Goal: Task Accomplishment & Management: Use online tool/utility

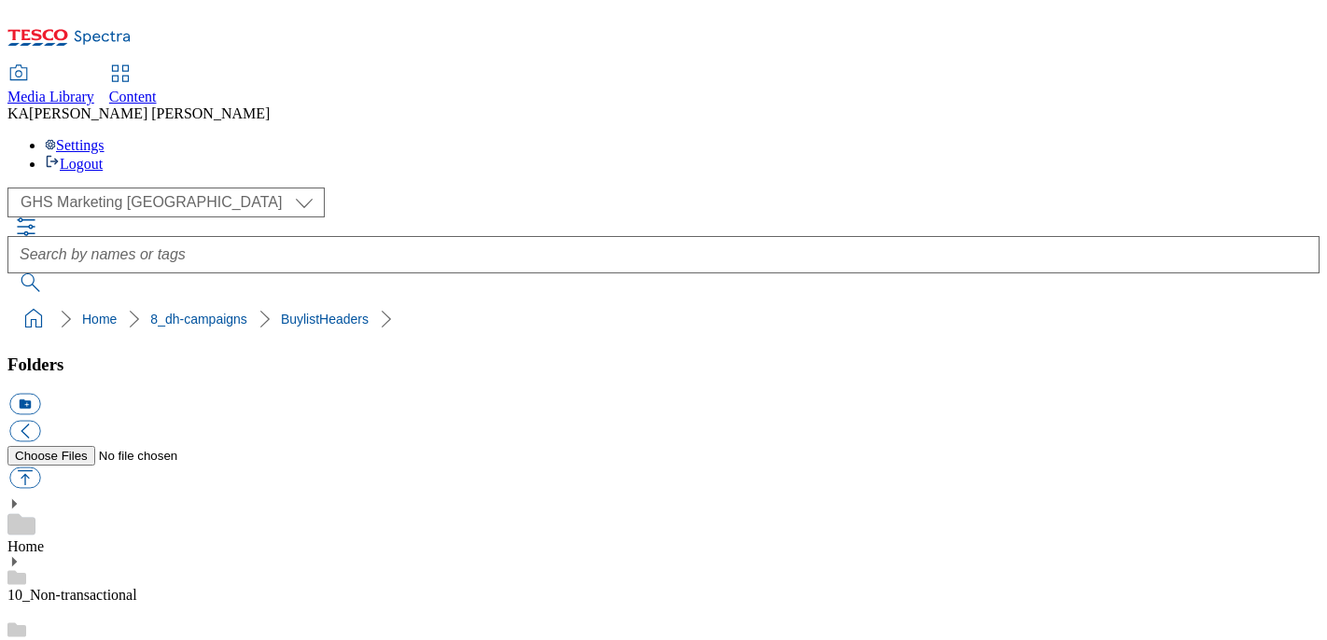
scroll to position [289, 0]
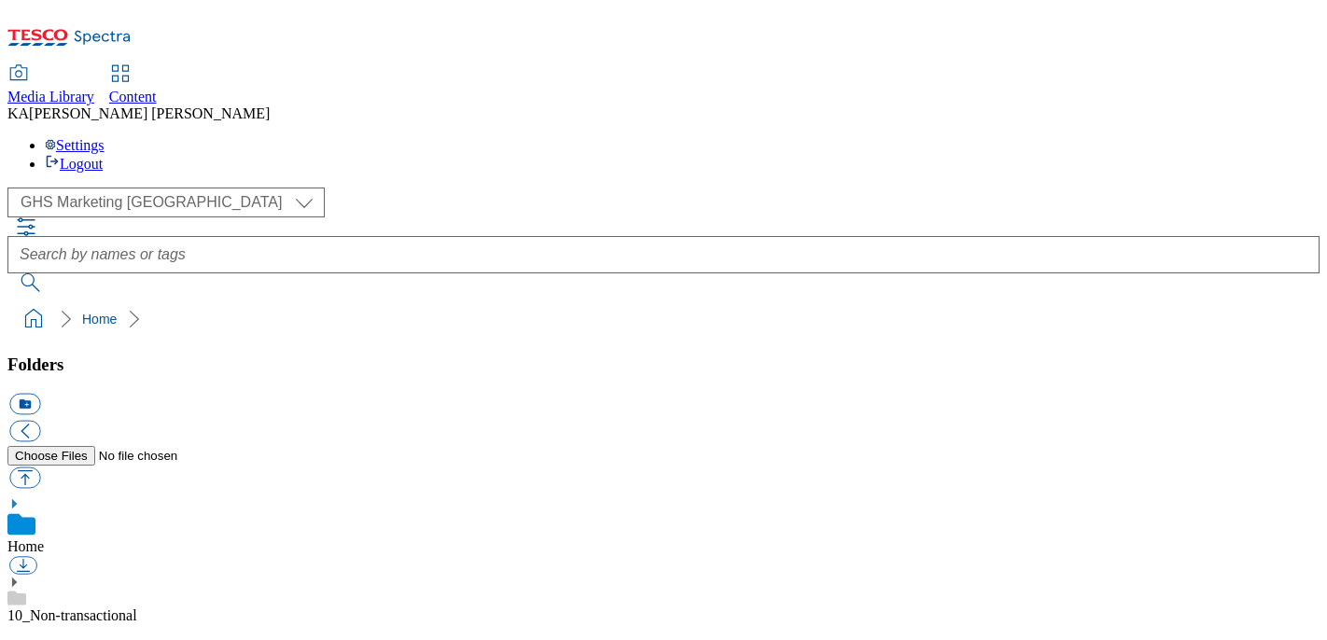
scroll to position [349, 0]
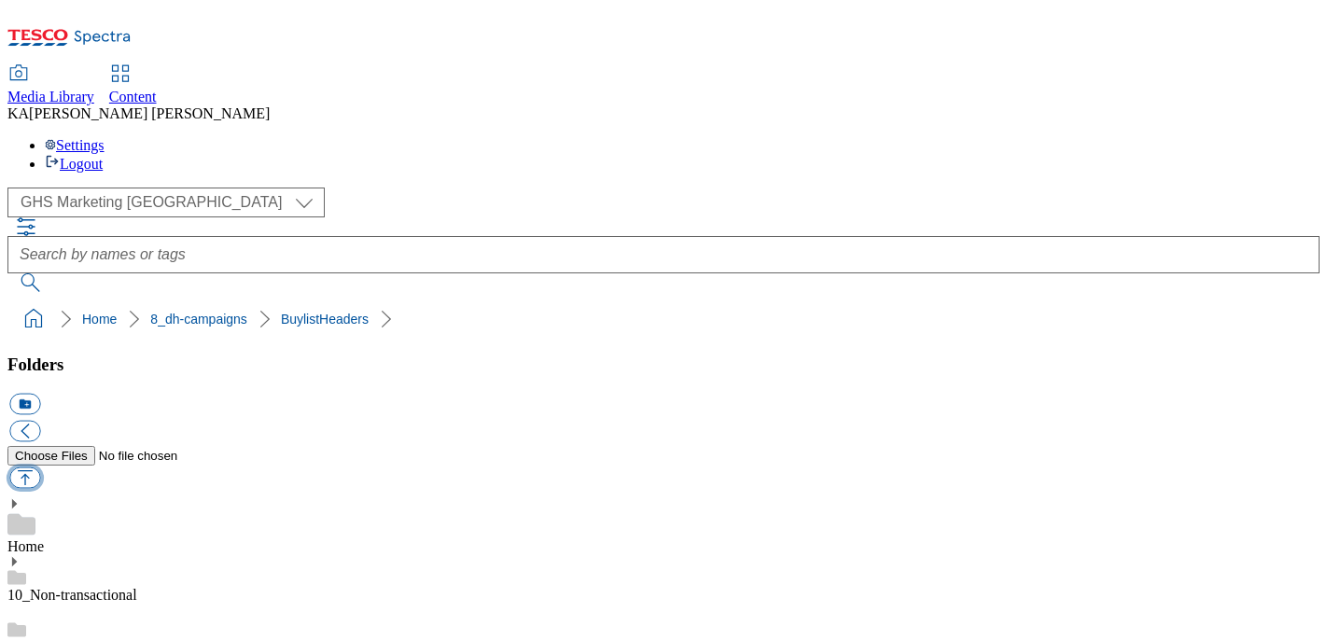
click at [40, 468] on button "button" at bounding box center [24, 478] width 31 height 21
type input "C:\fakepath\1757332503875-ad542081_Waterwipes_LegoBrand_H_1184x333_V2.jpg"
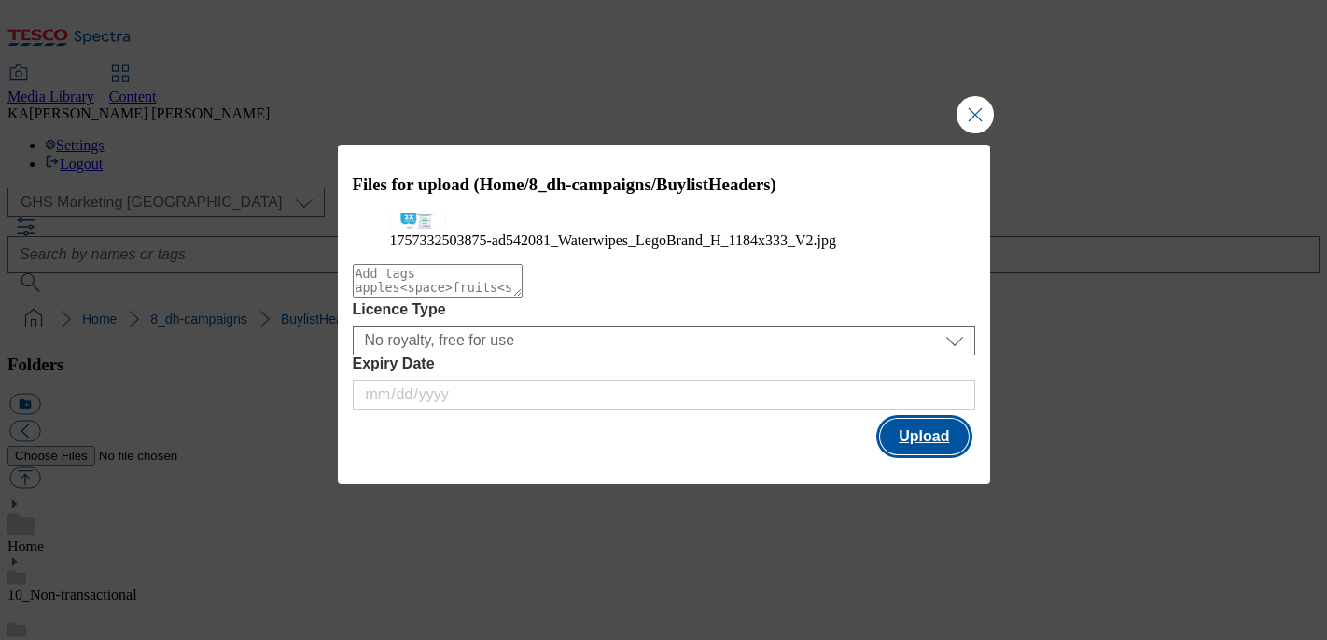
click at [912, 455] on button "Upload" at bounding box center [924, 436] width 88 height 35
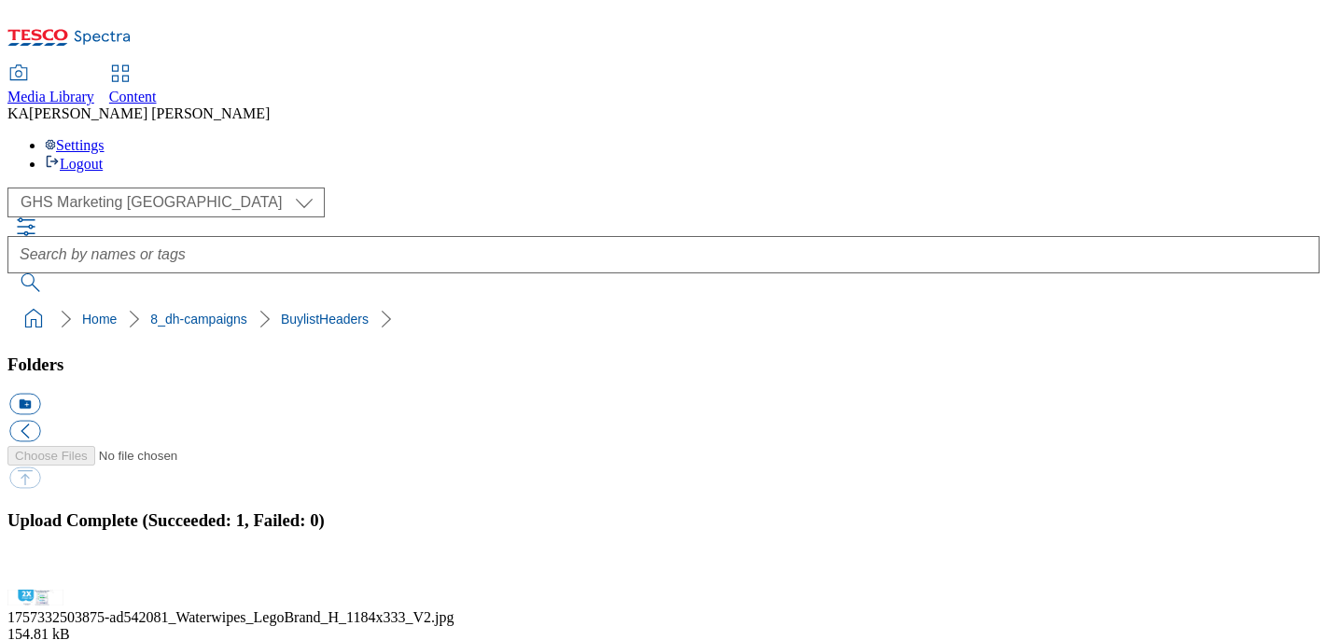
click at [37, 570] on button "button" at bounding box center [23, 579] width 28 height 18
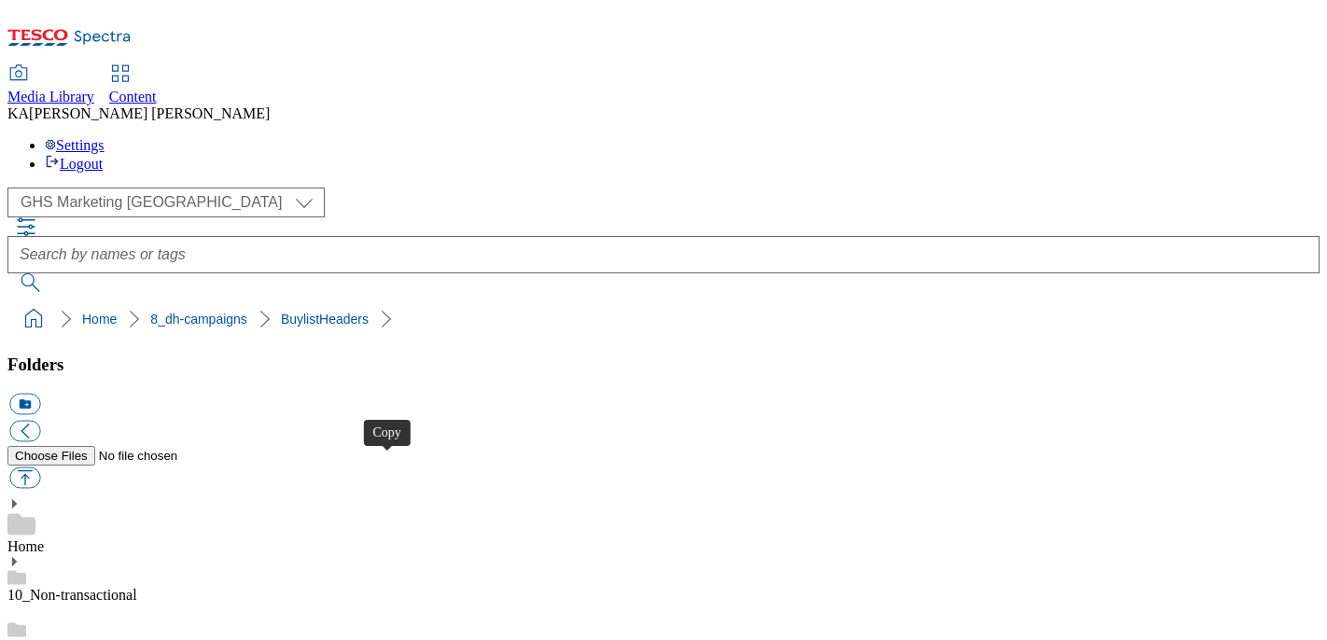
click at [40, 468] on button "button" at bounding box center [24, 478] width 31 height 21
type input "C:\fakepath\1757074706508-ad541821_Maynards_Bassetts_Legobrand_H_1184X333_V1.jpg"
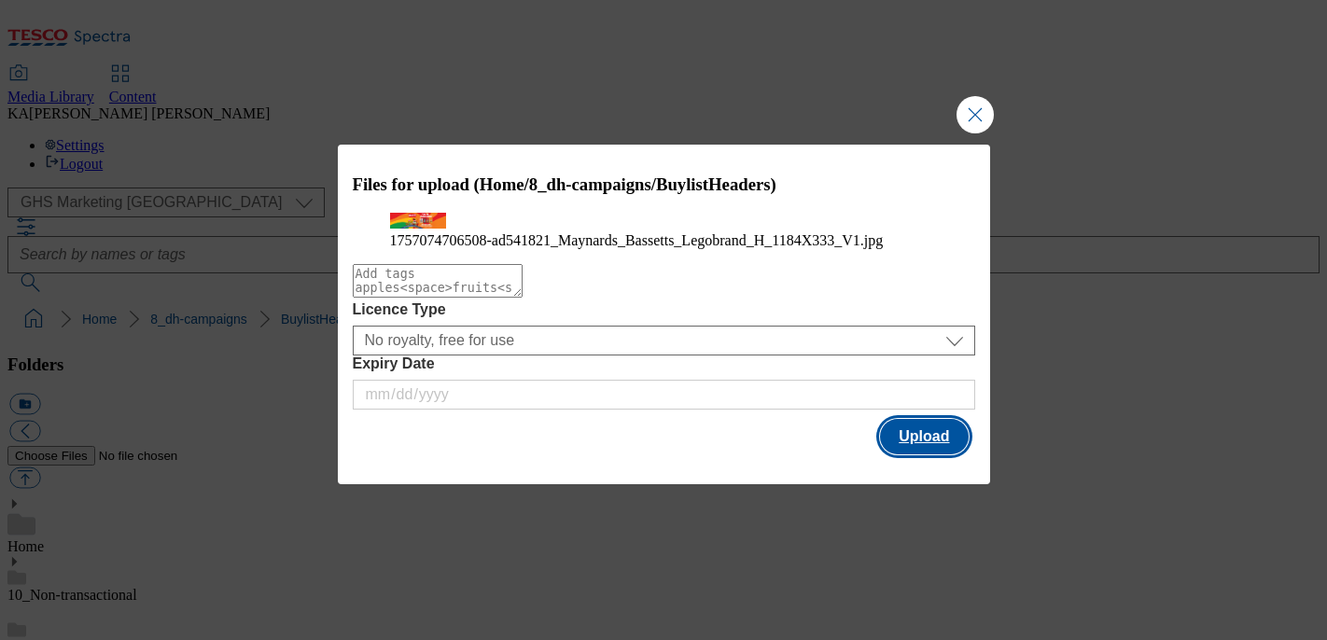
click at [929, 455] on button "Upload" at bounding box center [924, 436] width 88 height 35
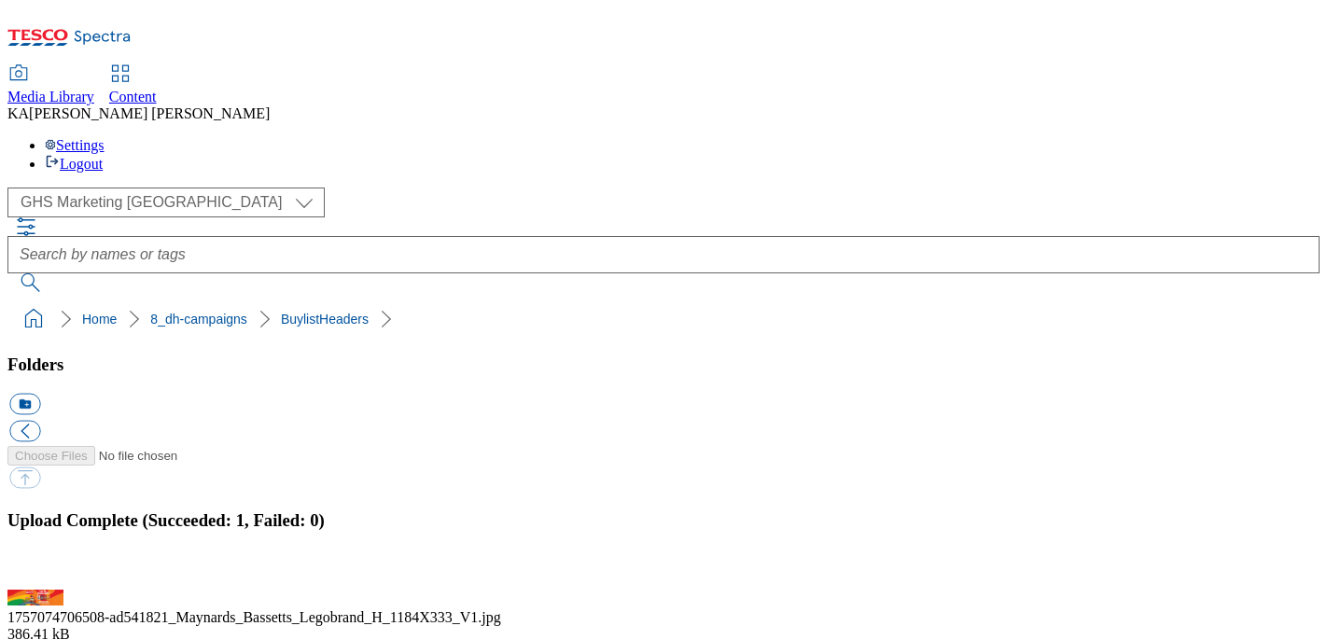
click at [37, 570] on button "button" at bounding box center [23, 579] width 28 height 18
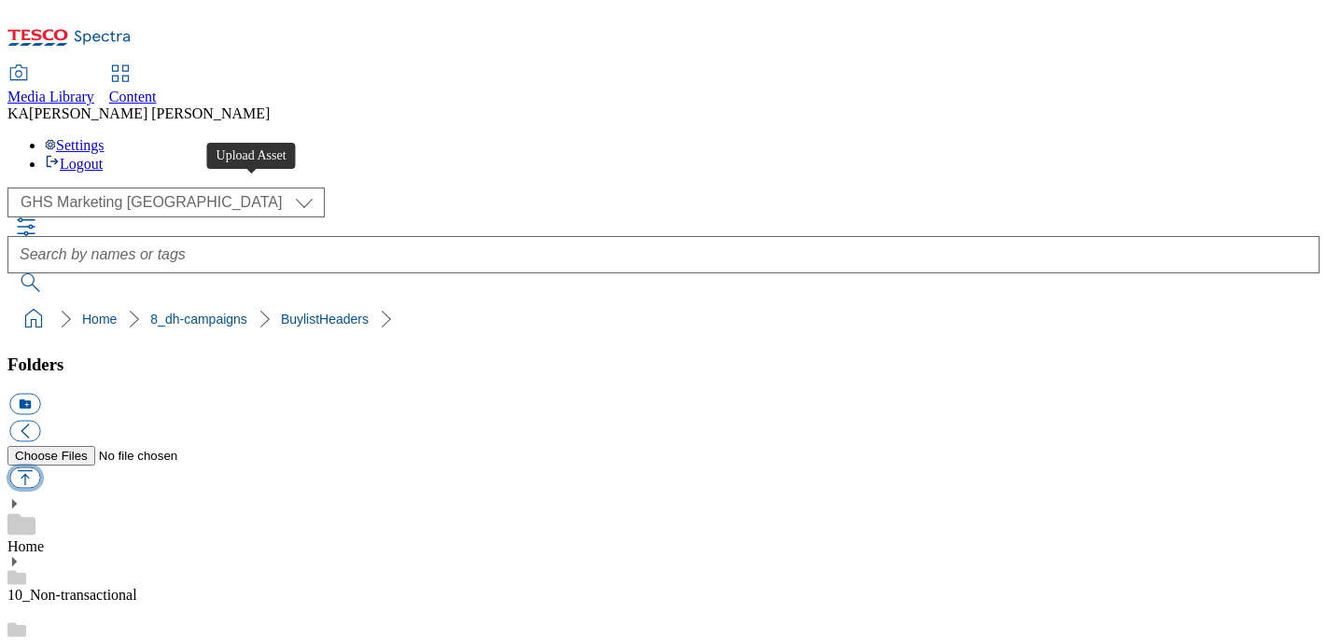
click at [40, 468] on button "button" at bounding box center [24, 478] width 31 height 21
type input "C:\fakepath\1756383581369-Ad541208_Freixenet_LegoBrand_1184x333_V2.jpg"
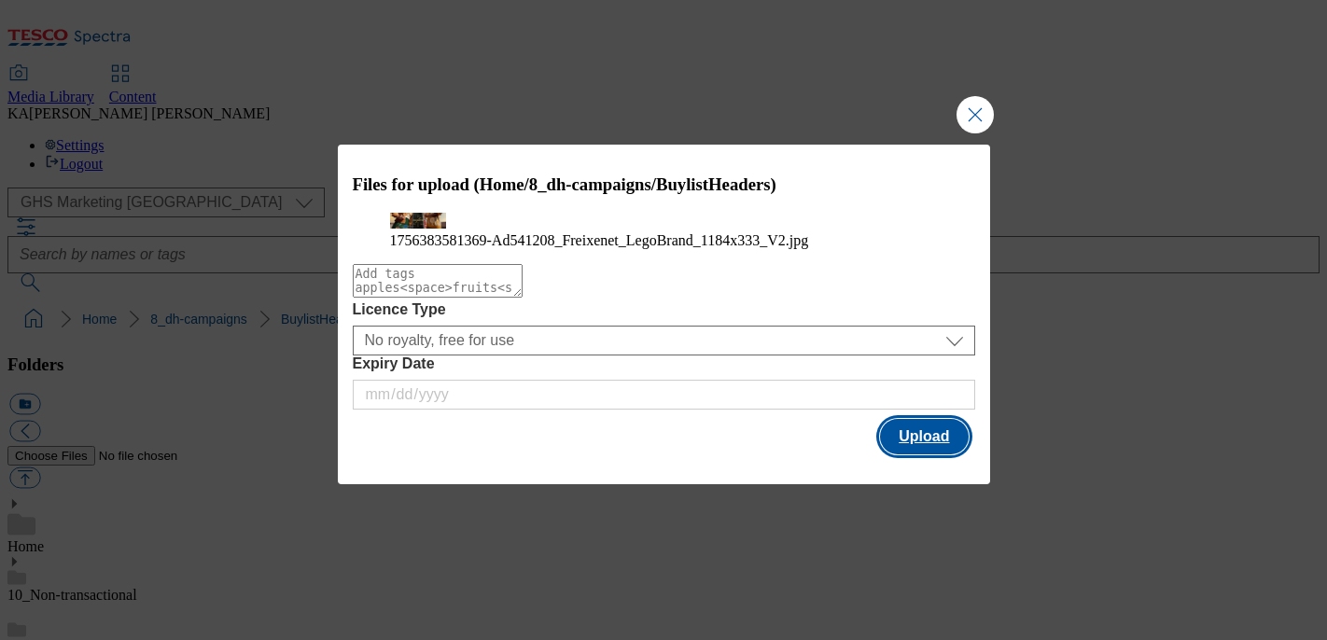
click at [924, 455] on button "Upload" at bounding box center [924, 436] width 88 height 35
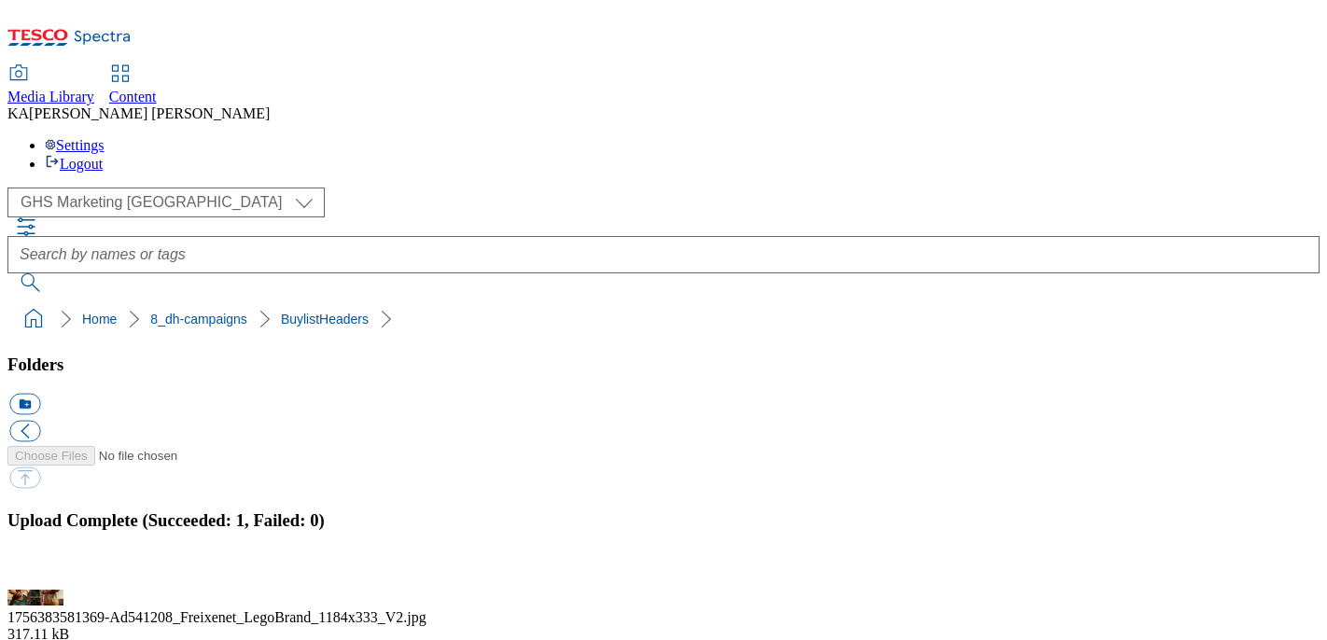
click at [37, 570] on button "button" at bounding box center [23, 579] width 28 height 18
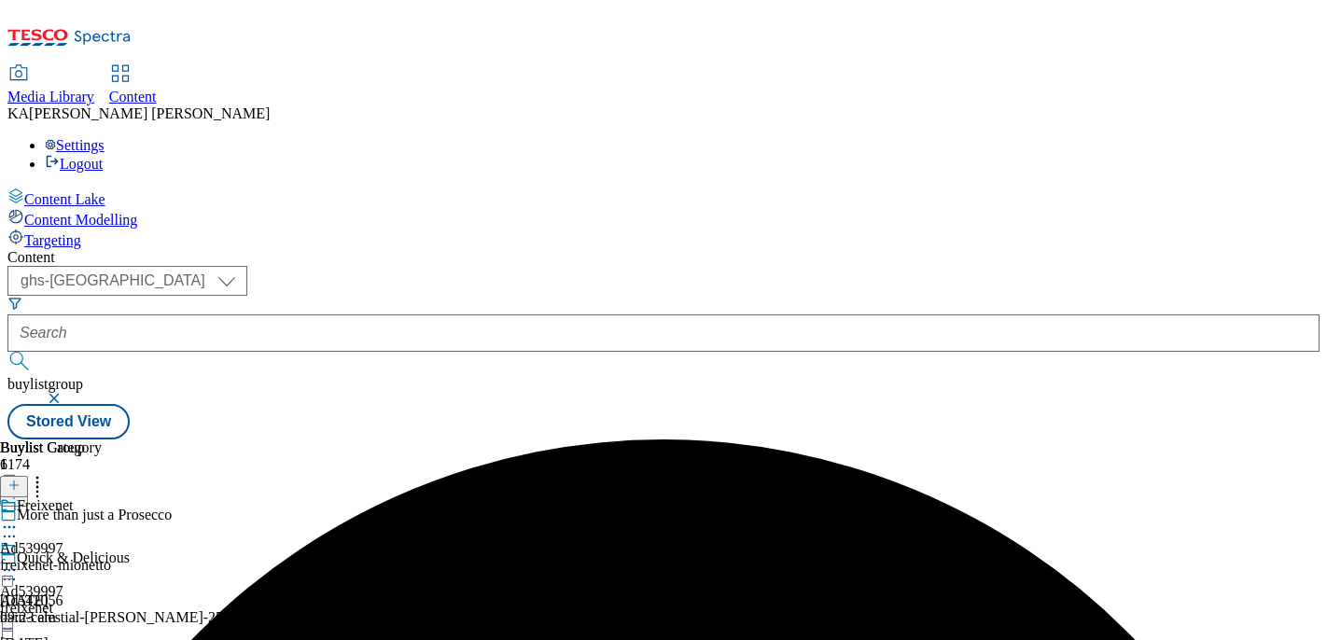
select select "ghs-[GEOGRAPHIC_DATA]"
click at [446, 296] on form at bounding box center [663, 336] width 1312 height 80
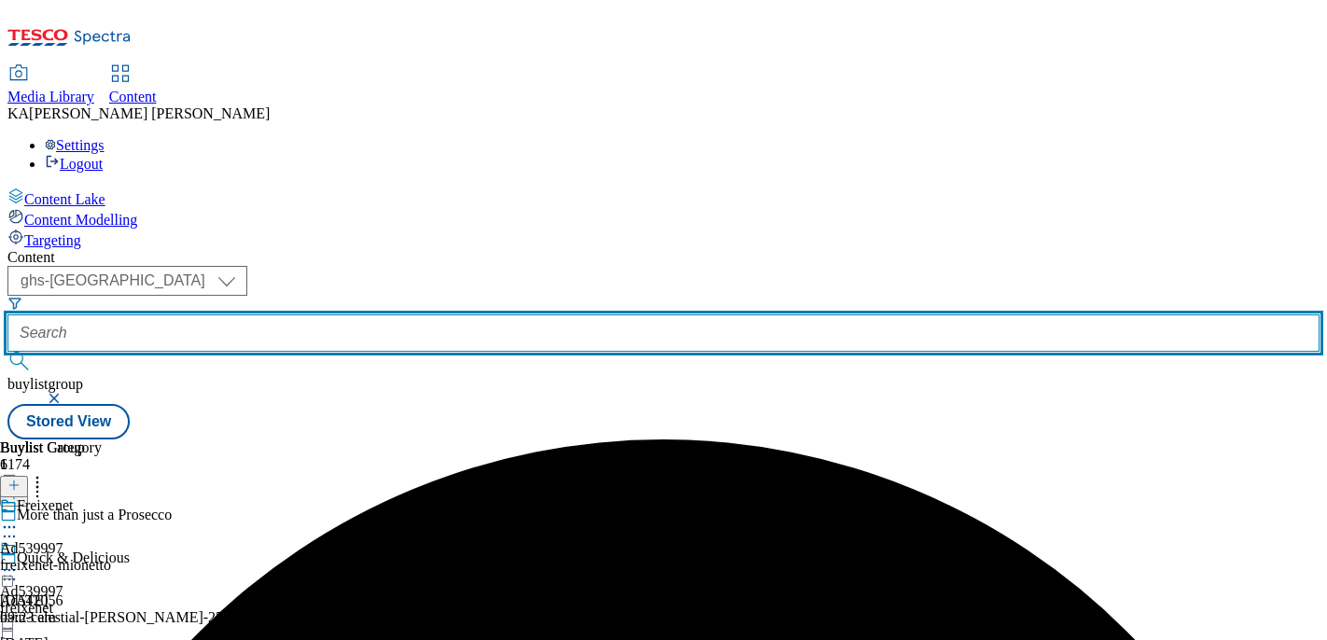
click at [442, 315] on input "text" at bounding box center [663, 333] width 1312 height 37
paste input "waterwipes-wipes-25tw28"
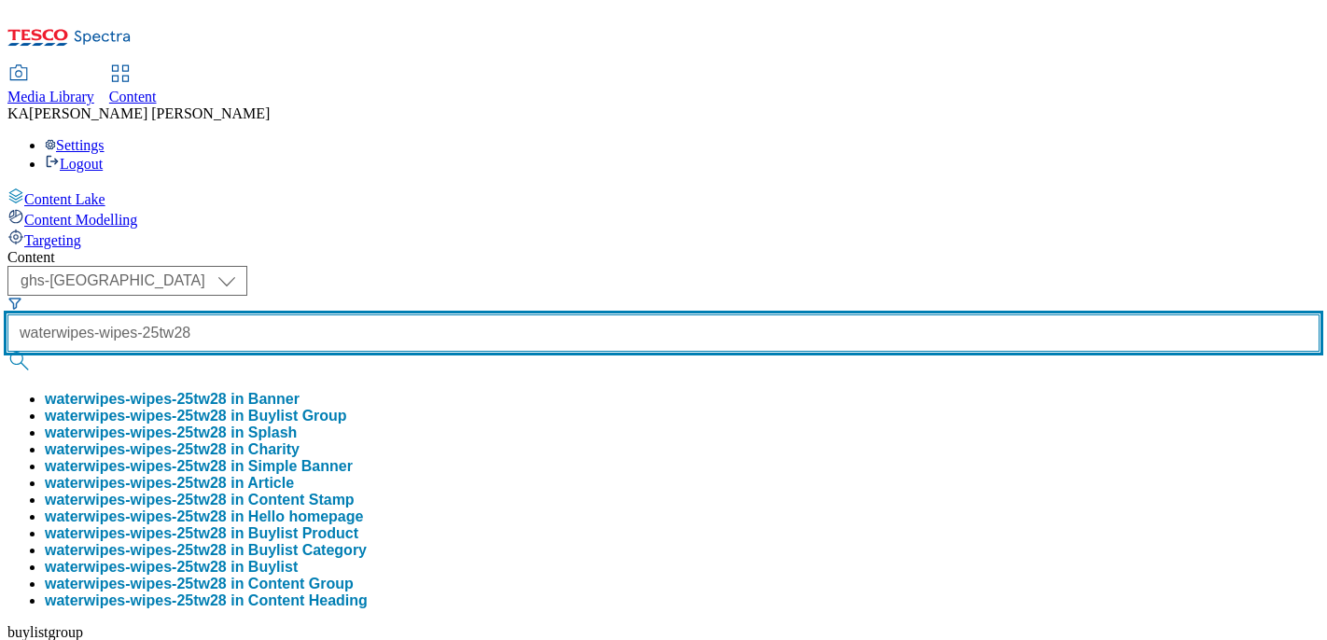
scroll to position [0, 19]
type input "waterwipes-wipes-25tw28"
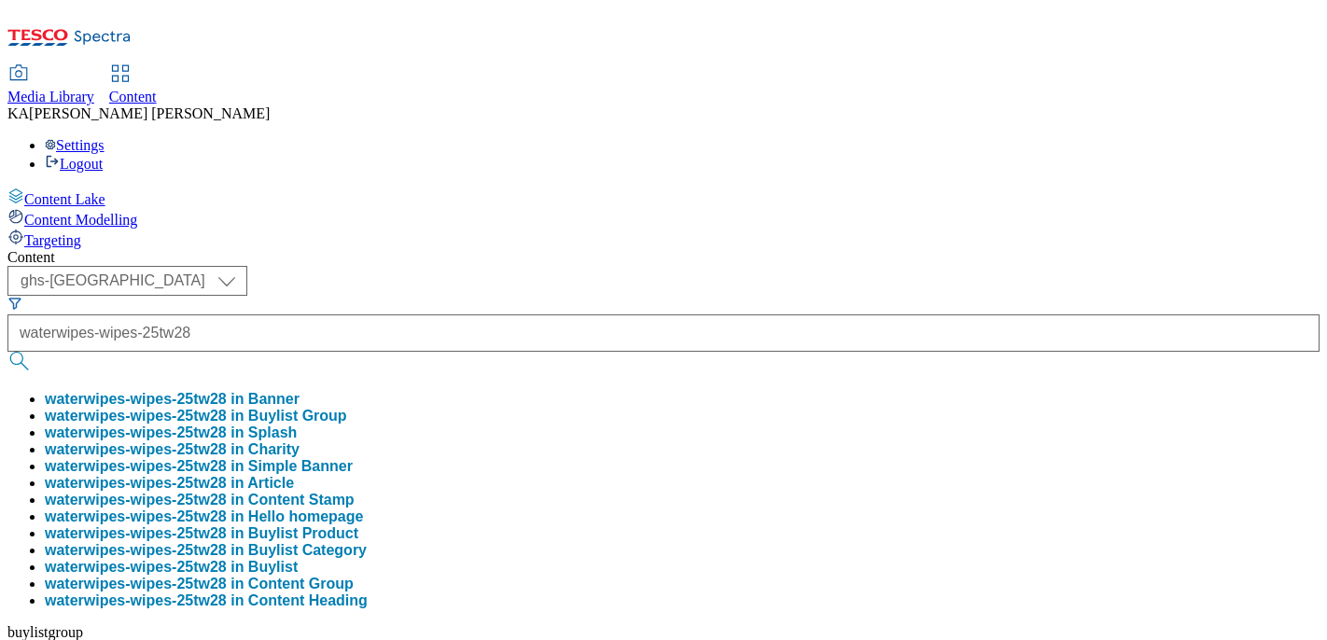
scroll to position [0, 0]
click at [347, 408] on button "waterwipes-wipes-25tw28 in Buylist Group" at bounding box center [196, 416] width 302 height 17
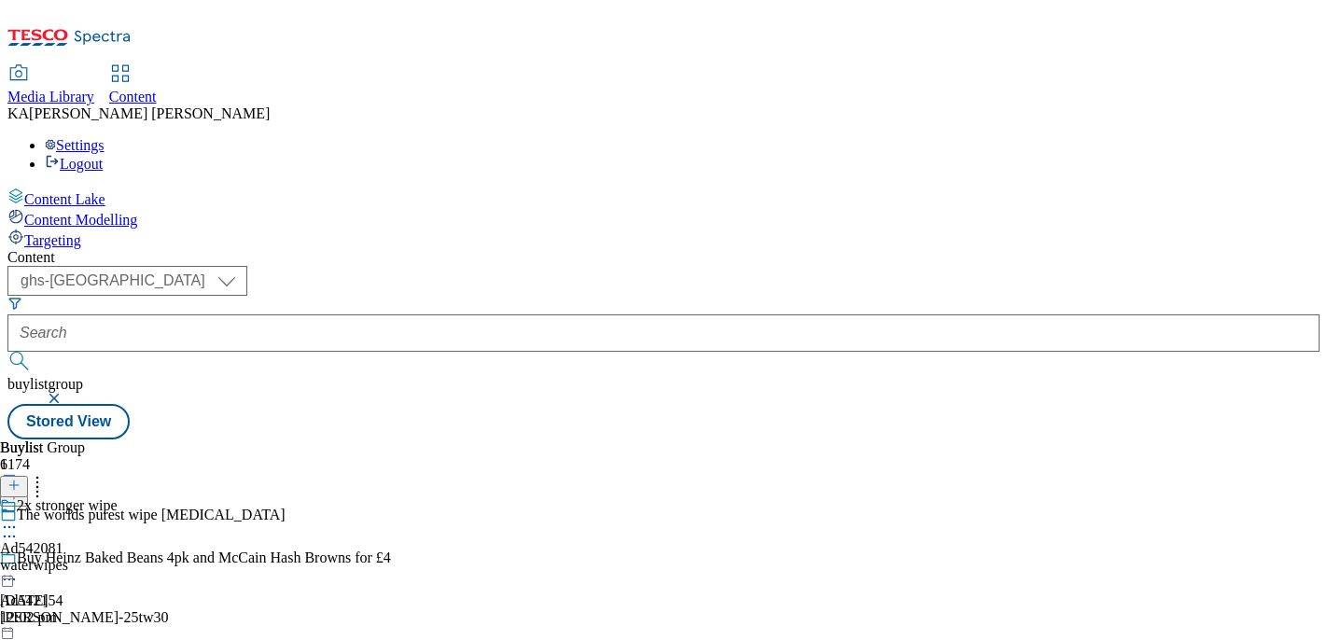
click at [19, 518] on icon at bounding box center [9, 527] width 19 height 19
click at [79, 560] on span "Edit" at bounding box center [68, 567] width 21 height 14
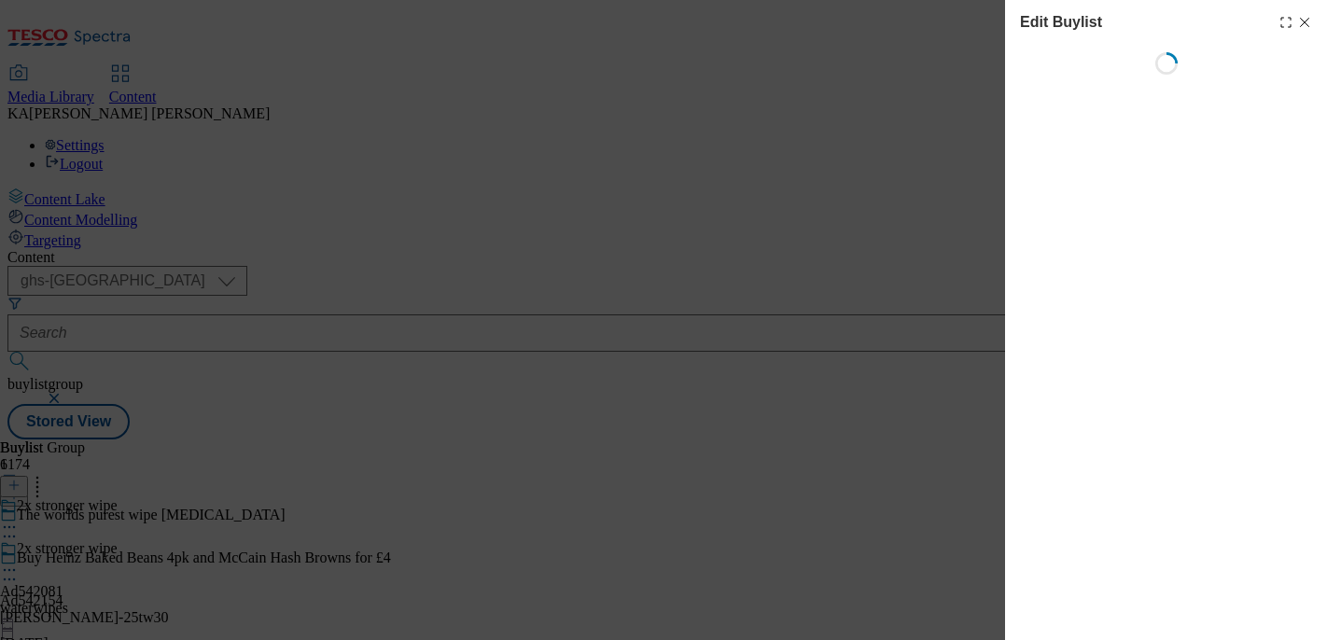
select select "tactical"
select select "supplier funded short term 1-3 weeks"
select select "dunnhumby"
select select "Banner"
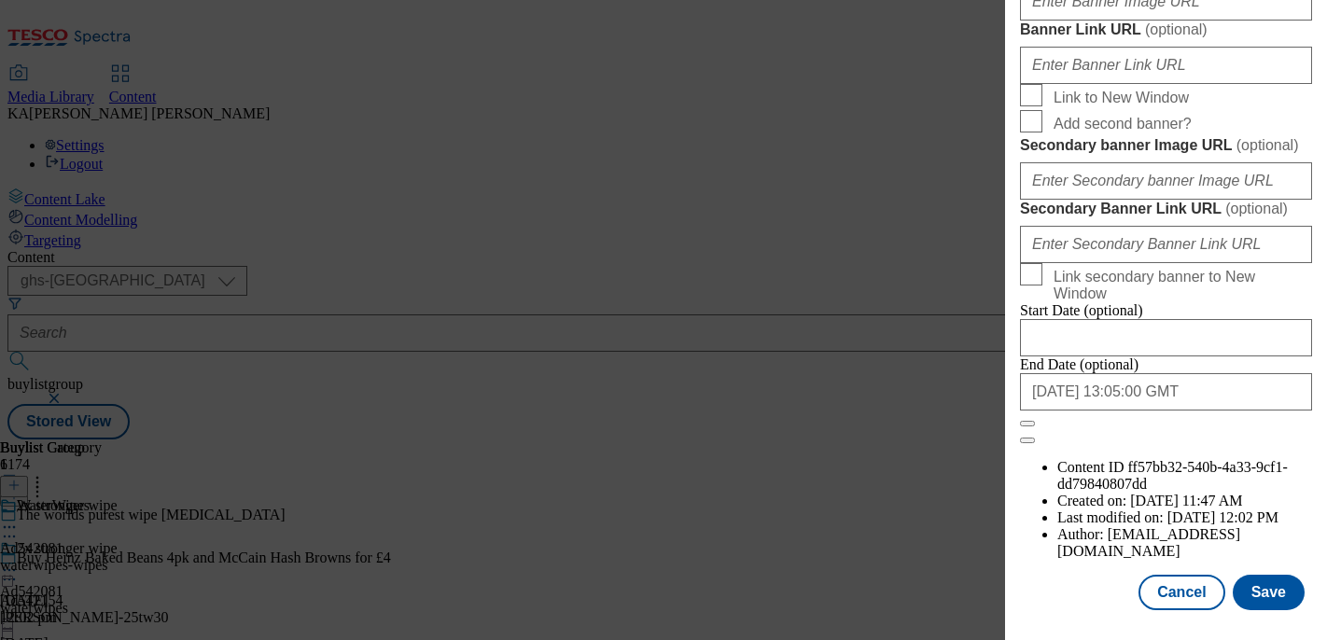
scroll to position [1693, 0]
click at [1064, 21] on input "Banner Image URL ( optional )" at bounding box center [1166, 1] width 292 height 37
paste input "[URL][DOMAIN_NAME]"
type input "[URL][DOMAIN_NAME]"
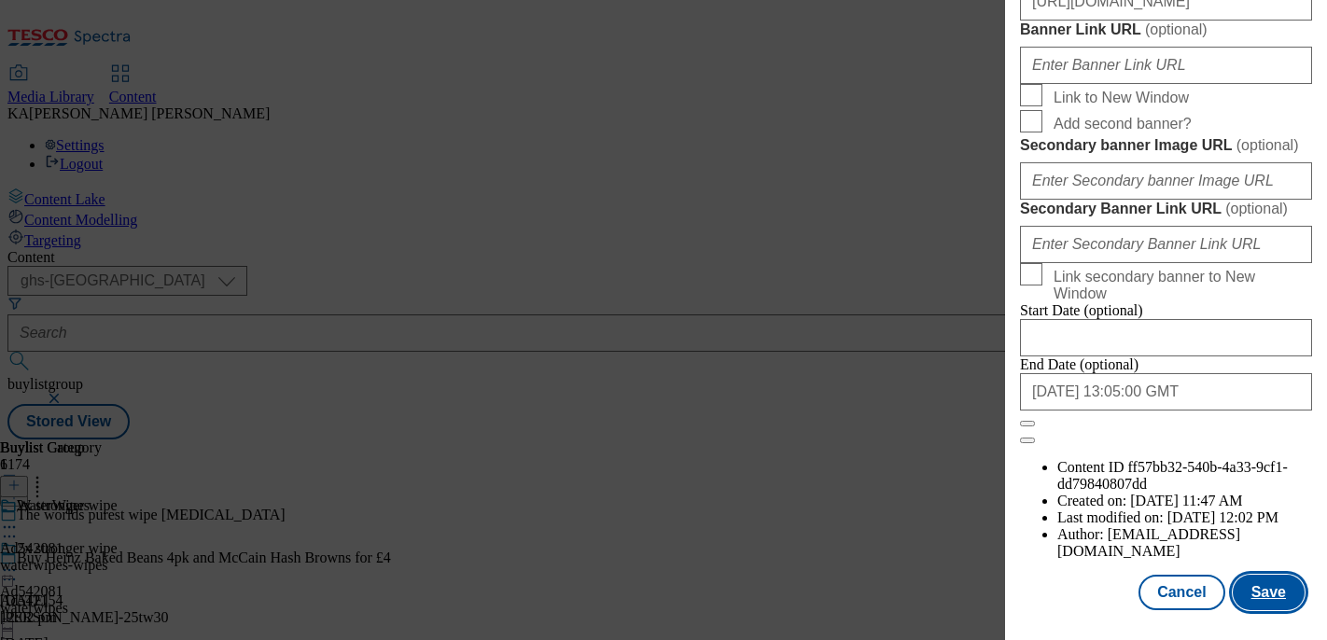
click at [1252, 585] on button "Save" at bounding box center [1269, 592] width 72 height 35
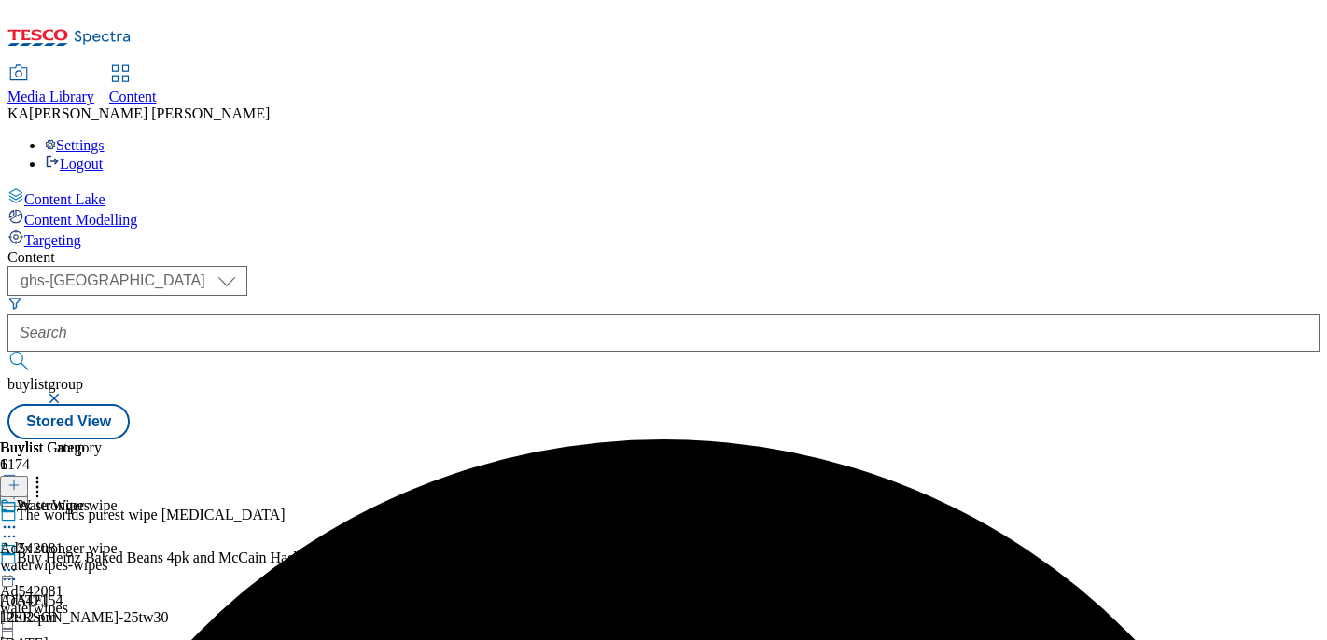
click at [19, 561] on icon at bounding box center [9, 570] width 19 height 19
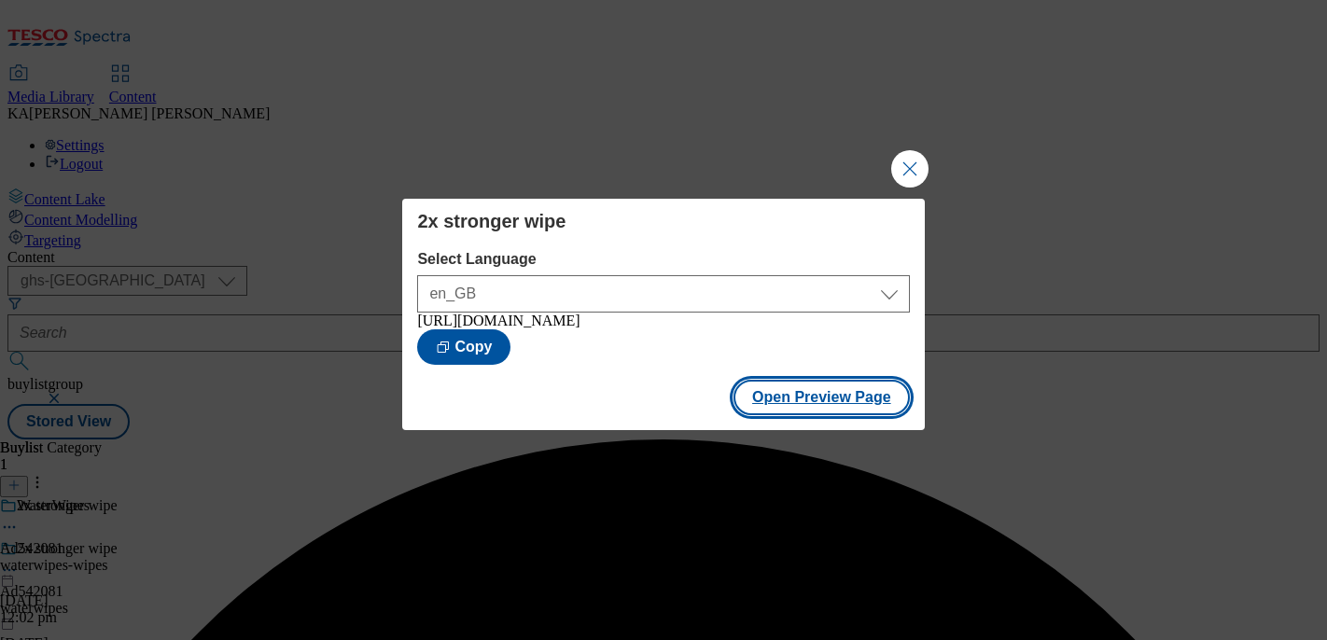
click at [749, 413] on button "Open Preview Page" at bounding box center [822, 397] width 176 height 35
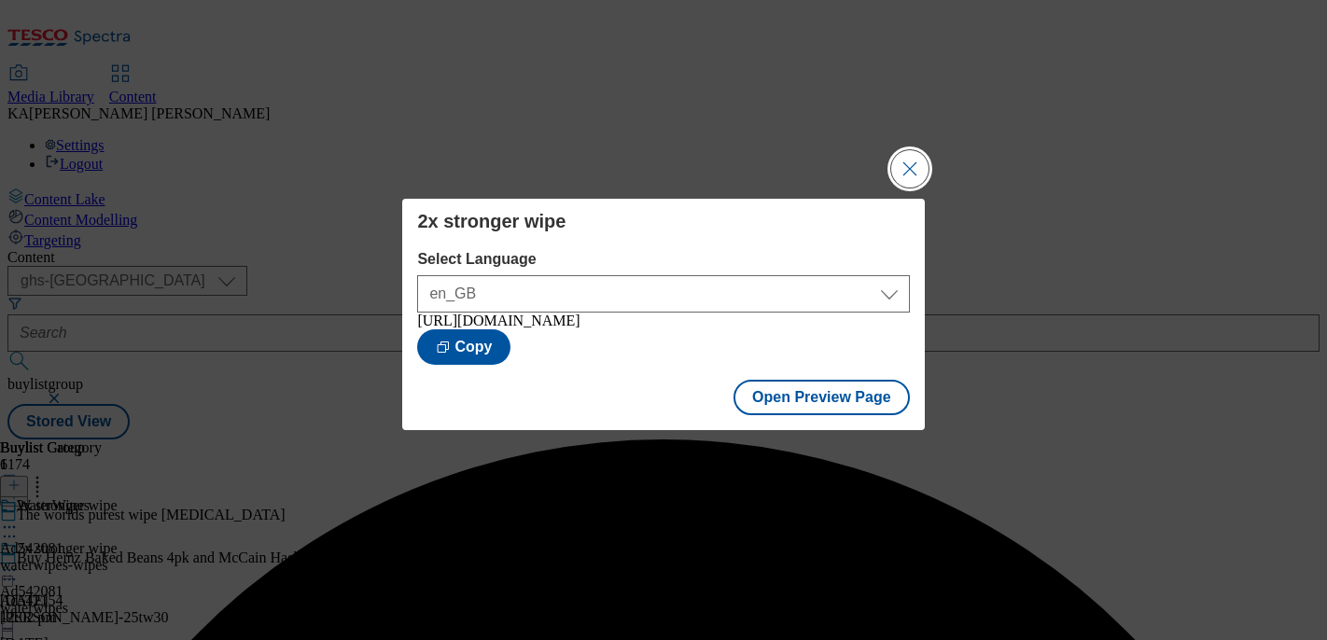
click at [907, 163] on button "Close Modal" at bounding box center [909, 168] width 37 height 37
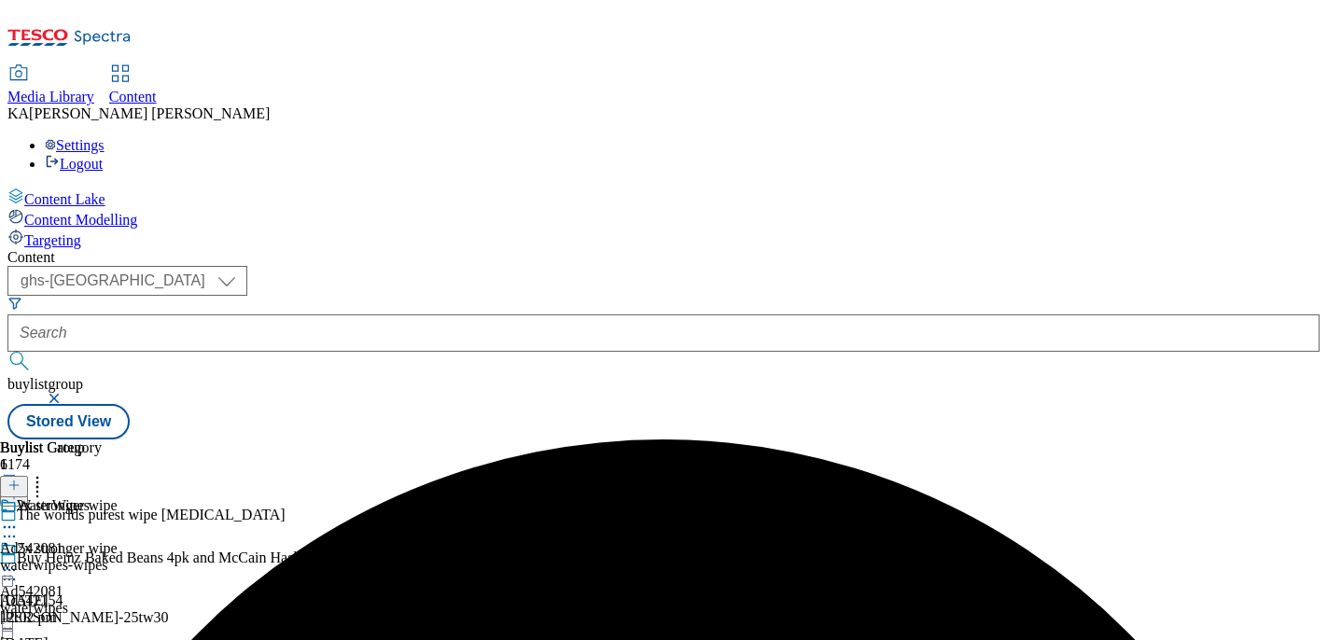
click at [16, 569] on circle at bounding box center [14, 570] width 3 height 3
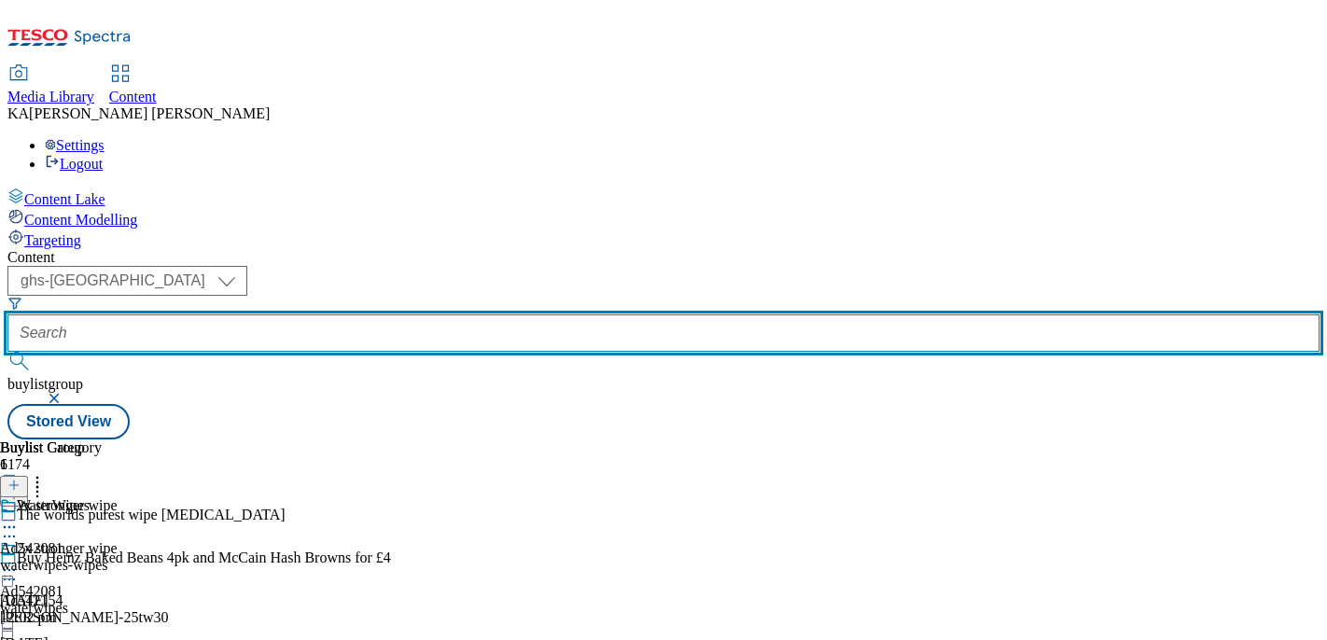
click at [410, 315] on input "text" at bounding box center [663, 333] width 1312 height 37
paste input "[PERSON_NAME]-bessetts-25tw2"
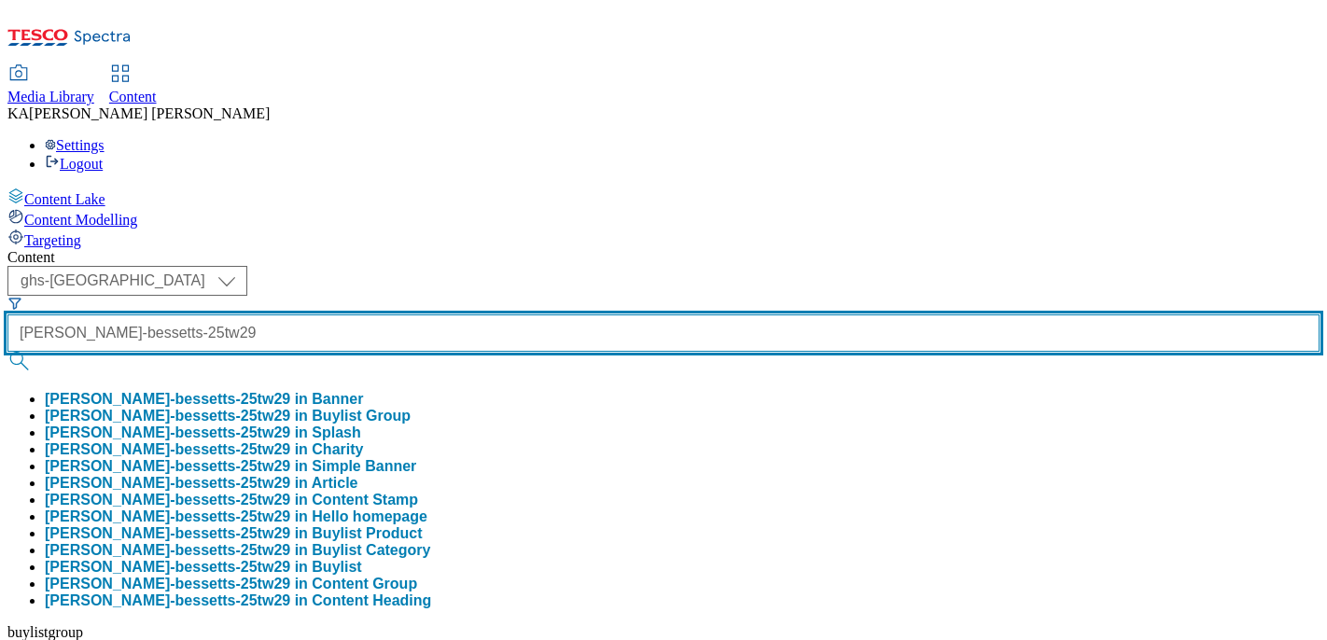
scroll to position [0, 84]
type input "[PERSON_NAME]-bessetts-25tw29"
click at [7, 352] on button "submit" at bounding box center [20, 361] width 26 height 19
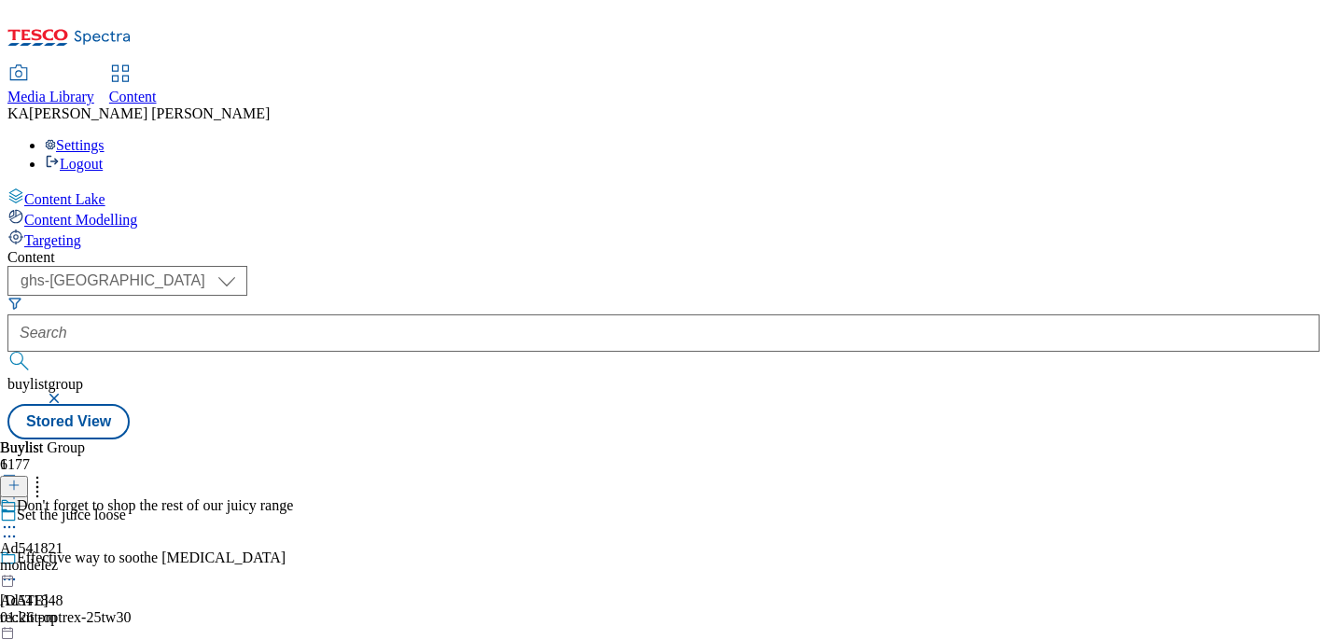
click at [7, 526] on circle at bounding box center [5, 527] width 3 height 3
click at [87, 555] on button "Edit" at bounding box center [61, 565] width 49 height 21
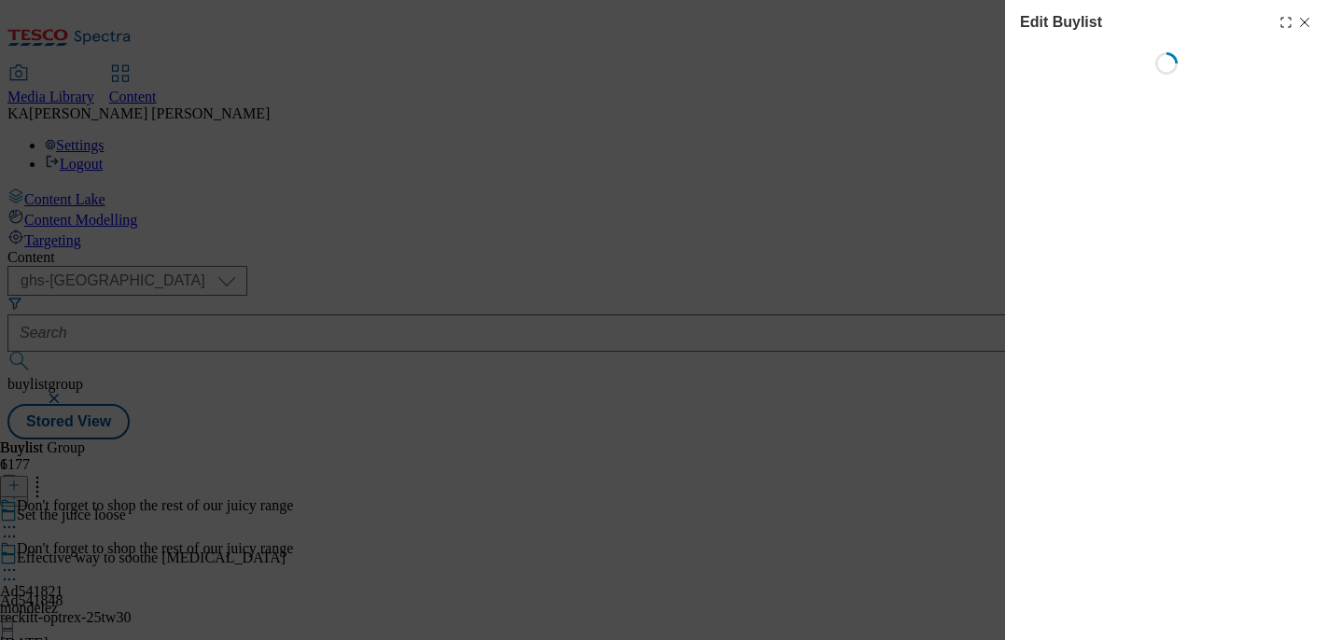
select select "tactical"
select select "supplier funded short term 1-3 weeks"
select select "dunnhumby"
select select "Banner"
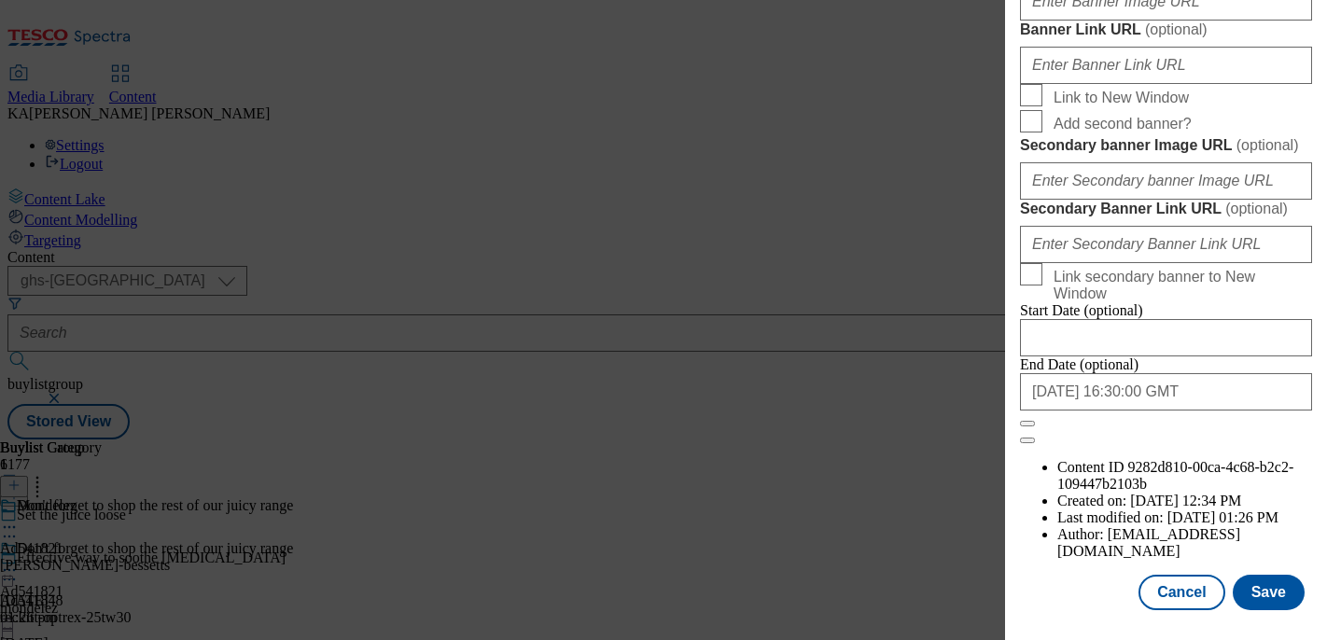
scroll to position [1777, 0]
click at [1052, 21] on input "Banner Image URL ( optional )" at bounding box center [1166, 1] width 292 height 37
paste input "[URL][DOMAIN_NAME]"
type input "[URL][DOMAIN_NAME]"
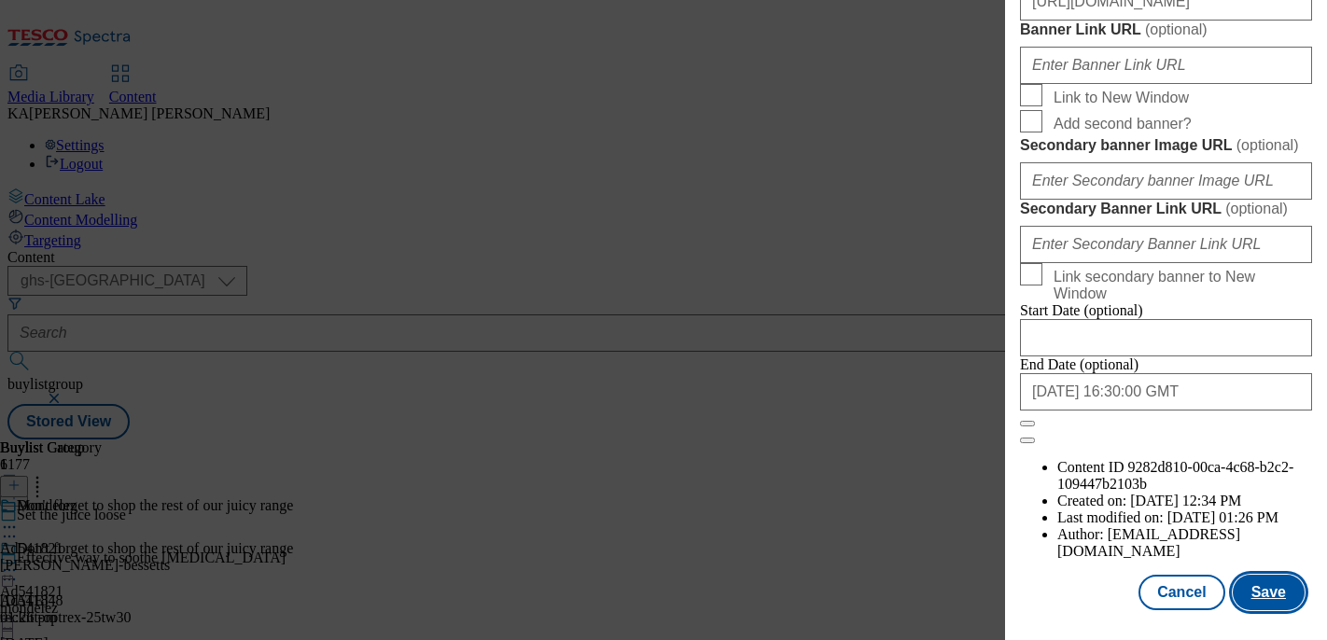
click at [1251, 590] on button "Save" at bounding box center [1269, 592] width 72 height 35
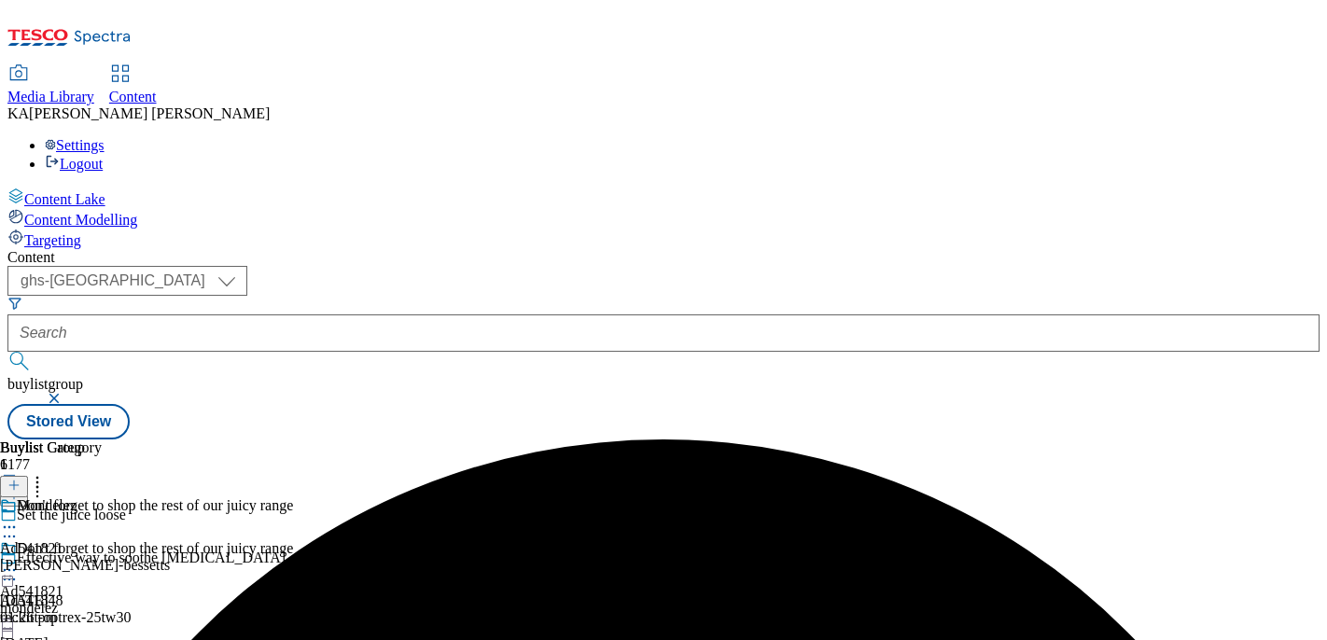
click at [19, 561] on icon at bounding box center [9, 570] width 19 height 19
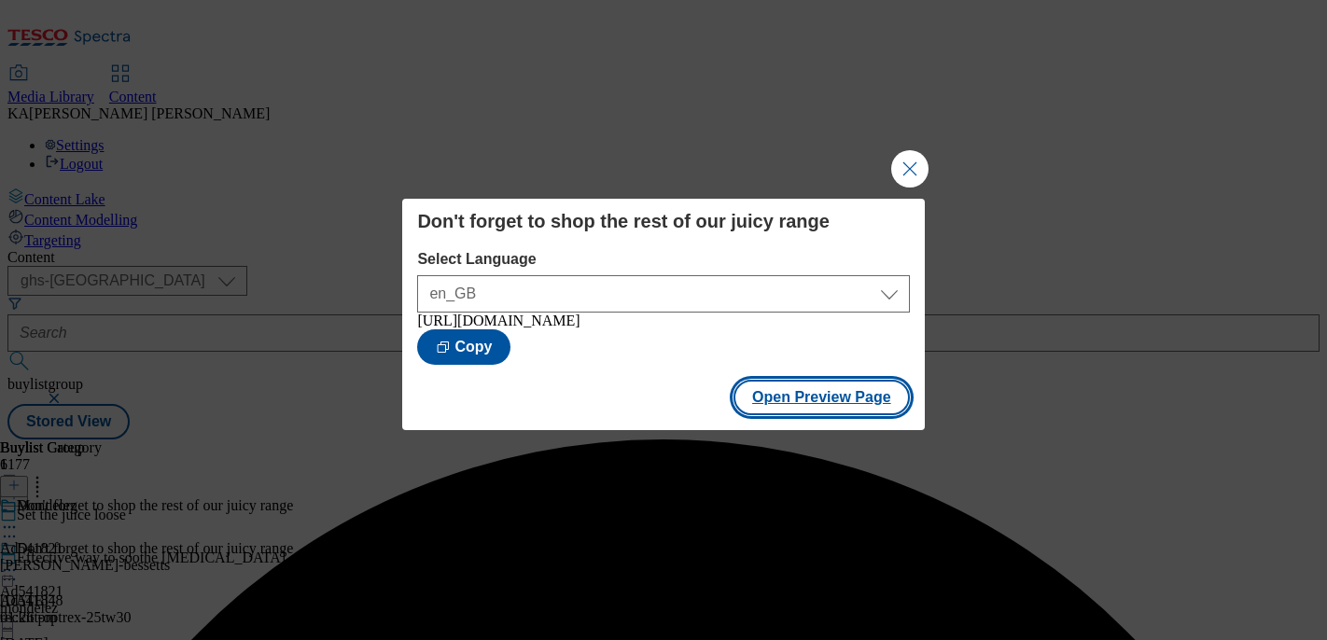
click at [779, 406] on button "Open Preview Page" at bounding box center [822, 397] width 176 height 35
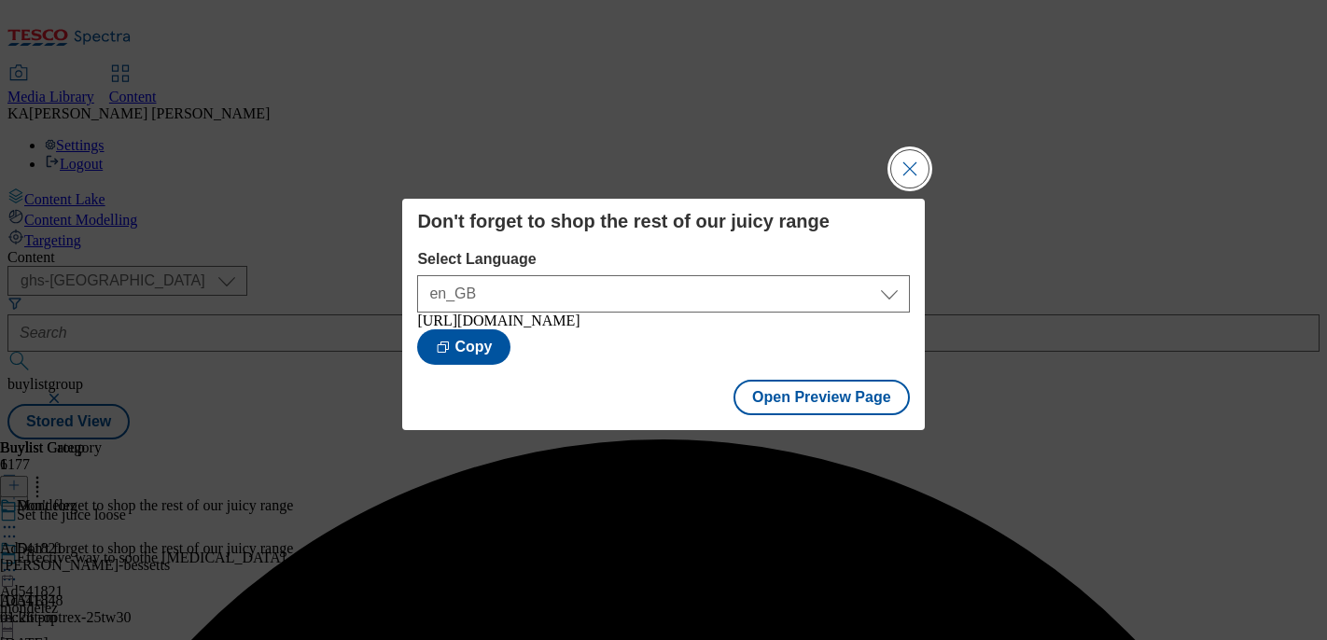
click at [905, 150] on button "Close Modal" at bounding box center [909, 168] width 37 height 37
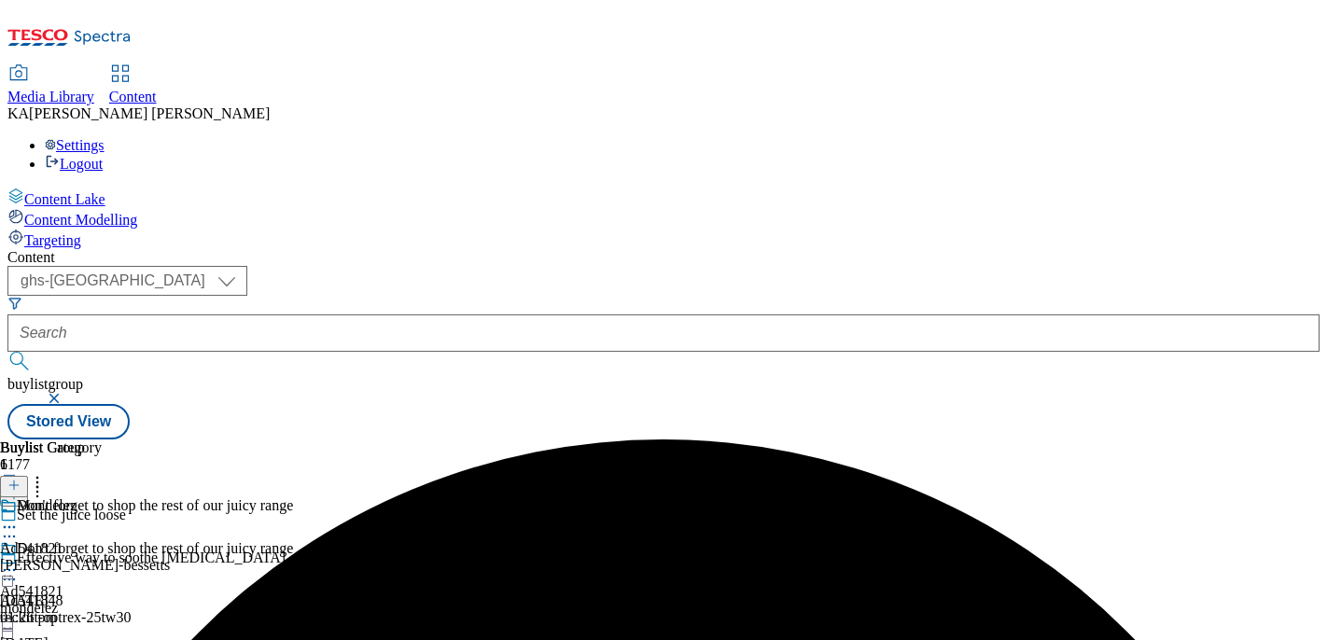
click at [19, 561] on icon at bounding box center [9, 570] width 19 height 19
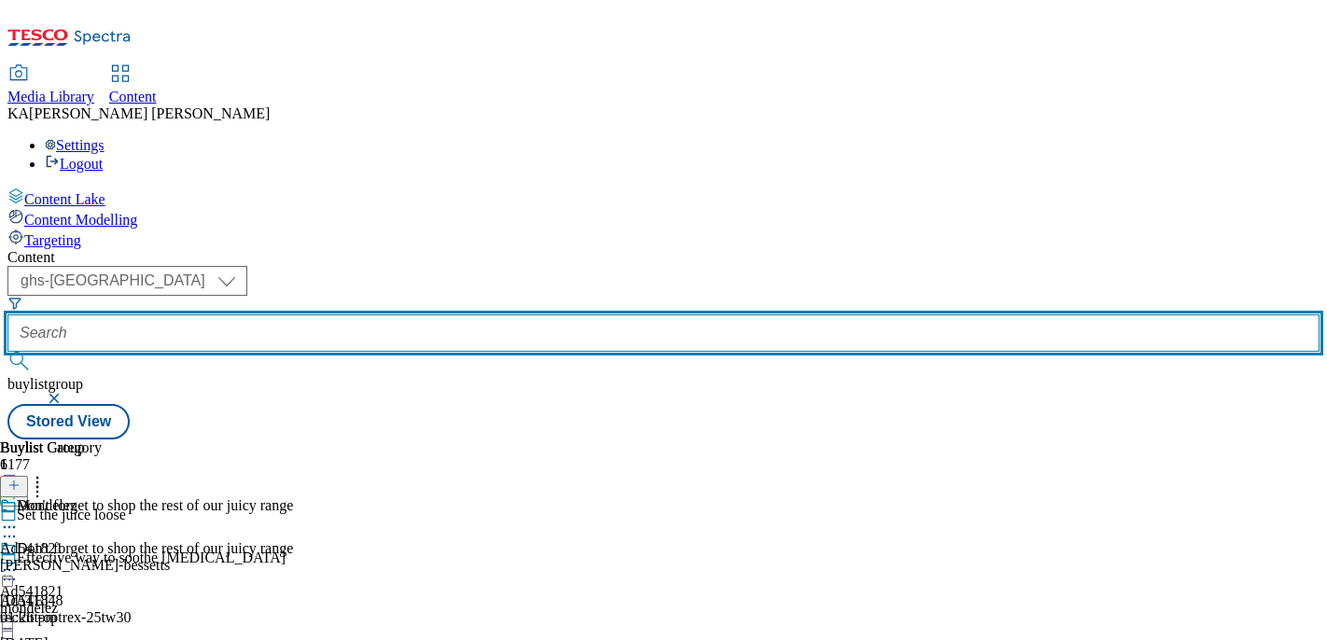
click at [416, 315] on input "text" at bounding box center [663, 333] width 1312 height 37
paste input "freixenet-cordon-negro-25tw29"
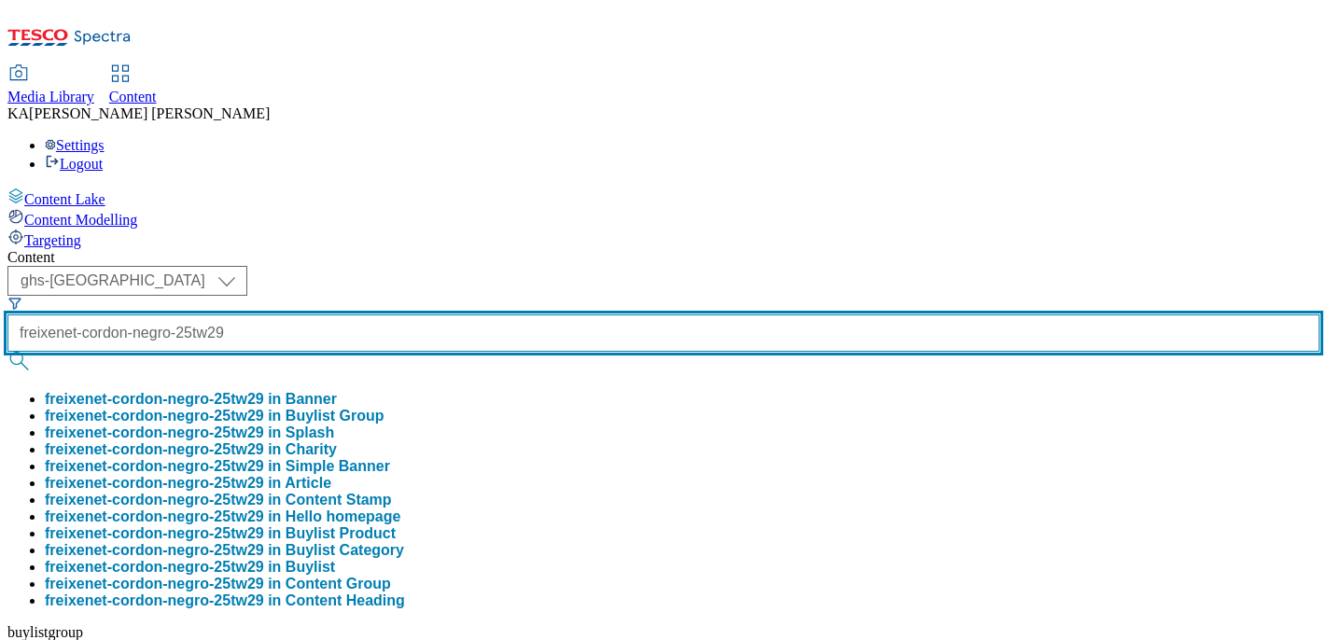
scroll to position [0, 49]
type input "freixenet-cordon-negro-25tw29"
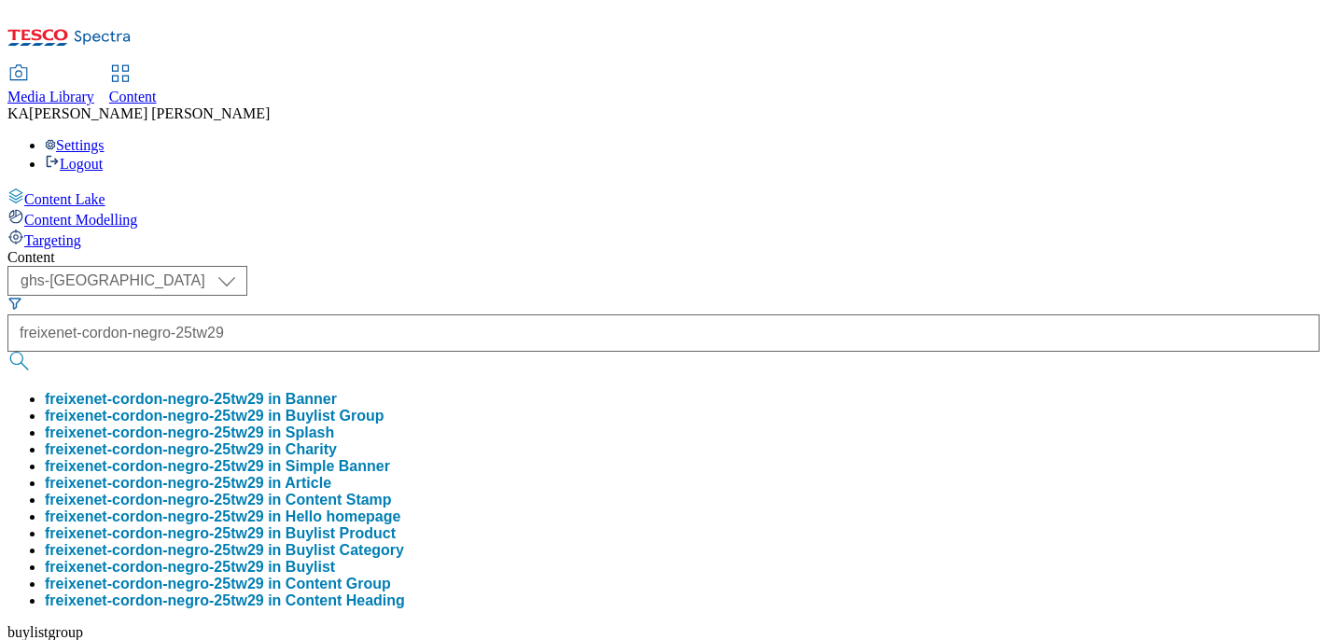
scroll to position [0, 0]
click at [385, 408] on button "freixenet-cordon-negro-25tw29 in Buylist Group" at bounding box center [215, 416] width 340 height 17
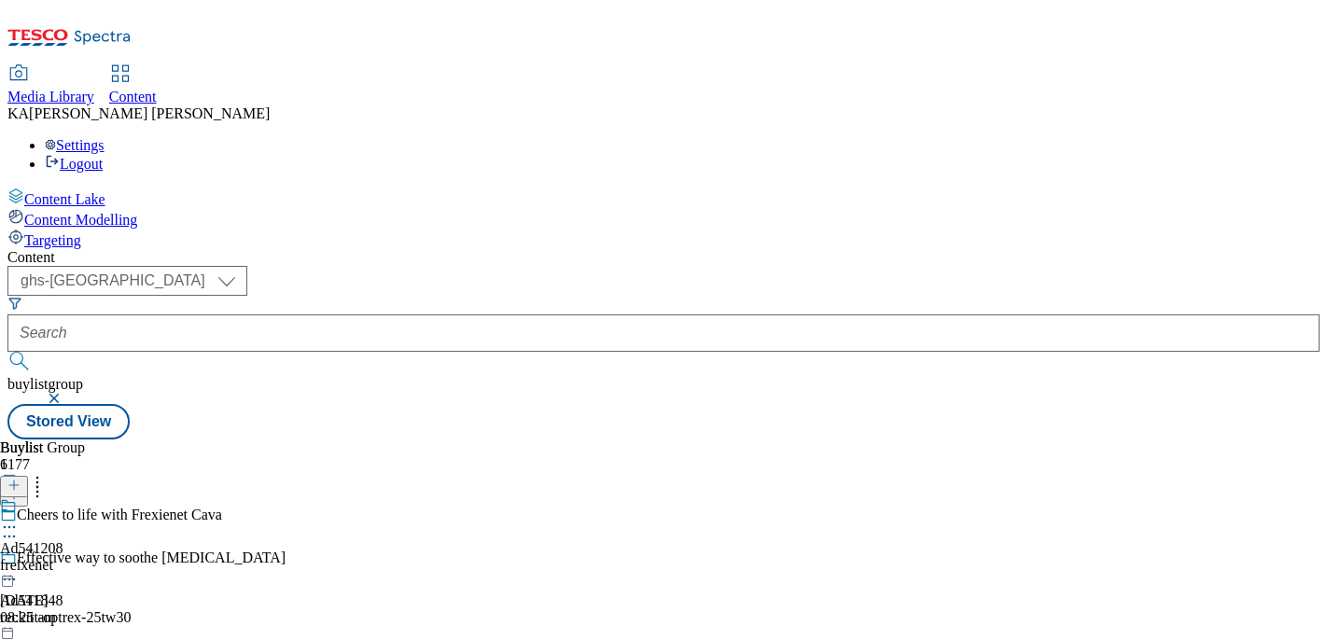
click at [19, 518] on icon at bounding box center [9, 527] width 19 height 19
click at [79, 560] on span "Edit" at bounding box center [68, 567] width 21 height 14
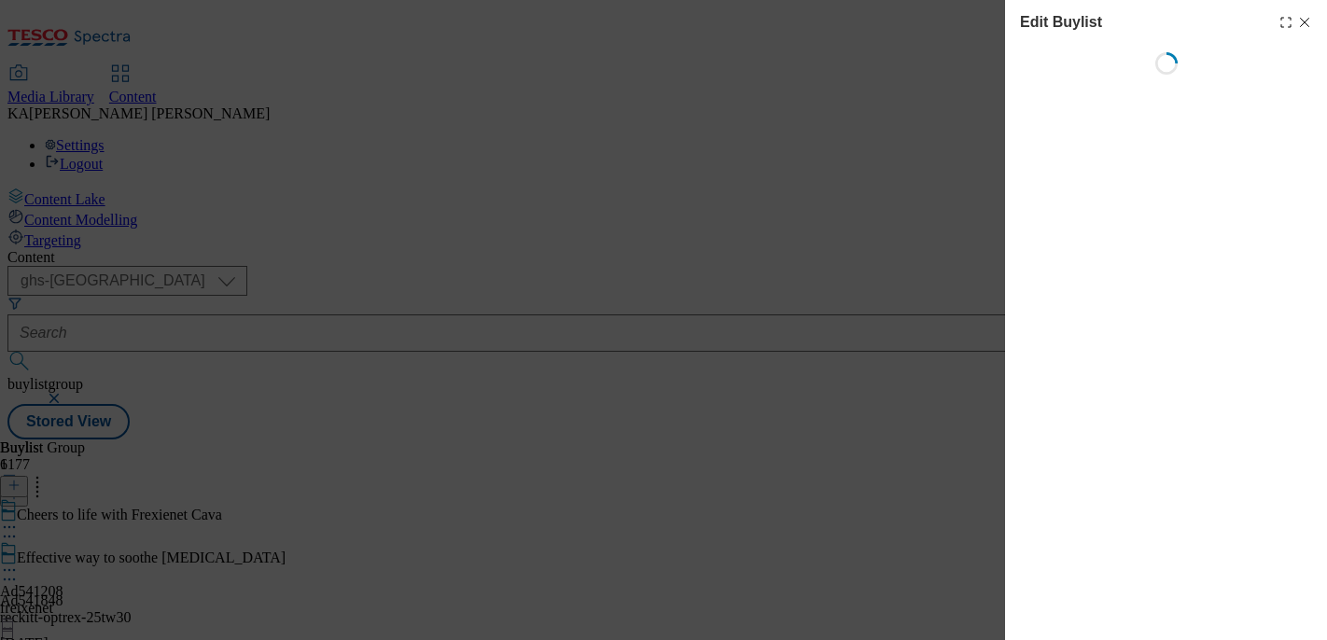
select select "tactical"
select select "supplier funded short term 1-3 weeks"
select select "dunnhumby"
select select "Banner"
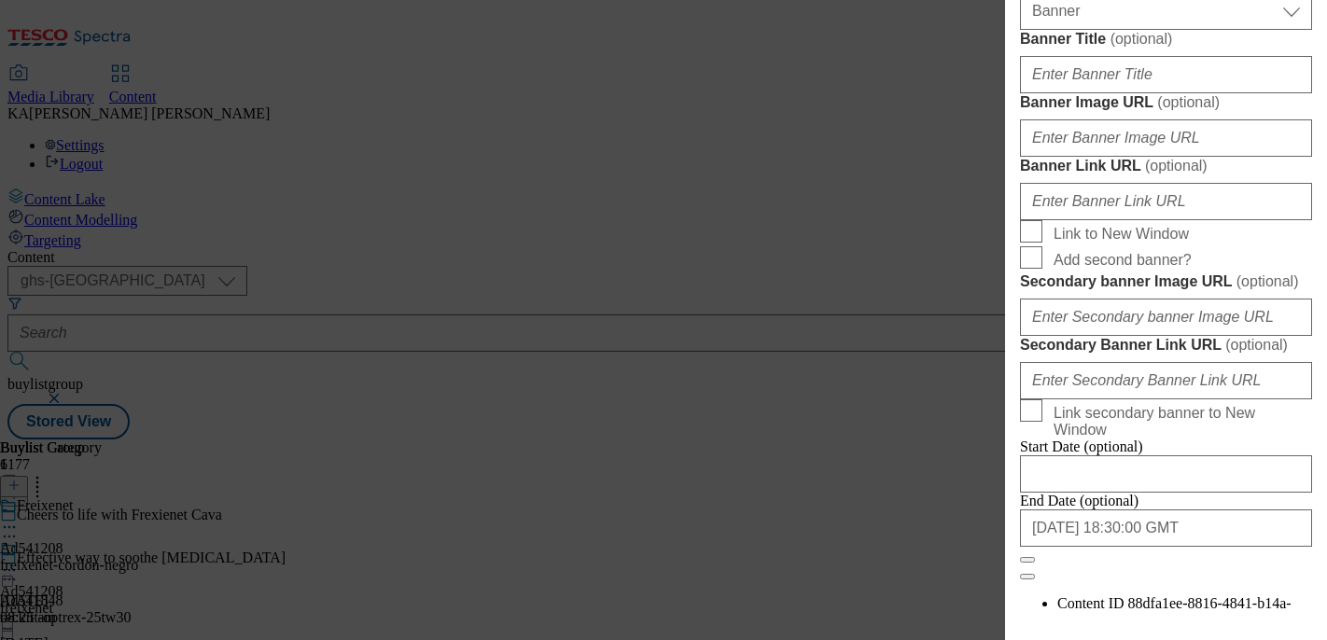
scroll to position [1748, 0]
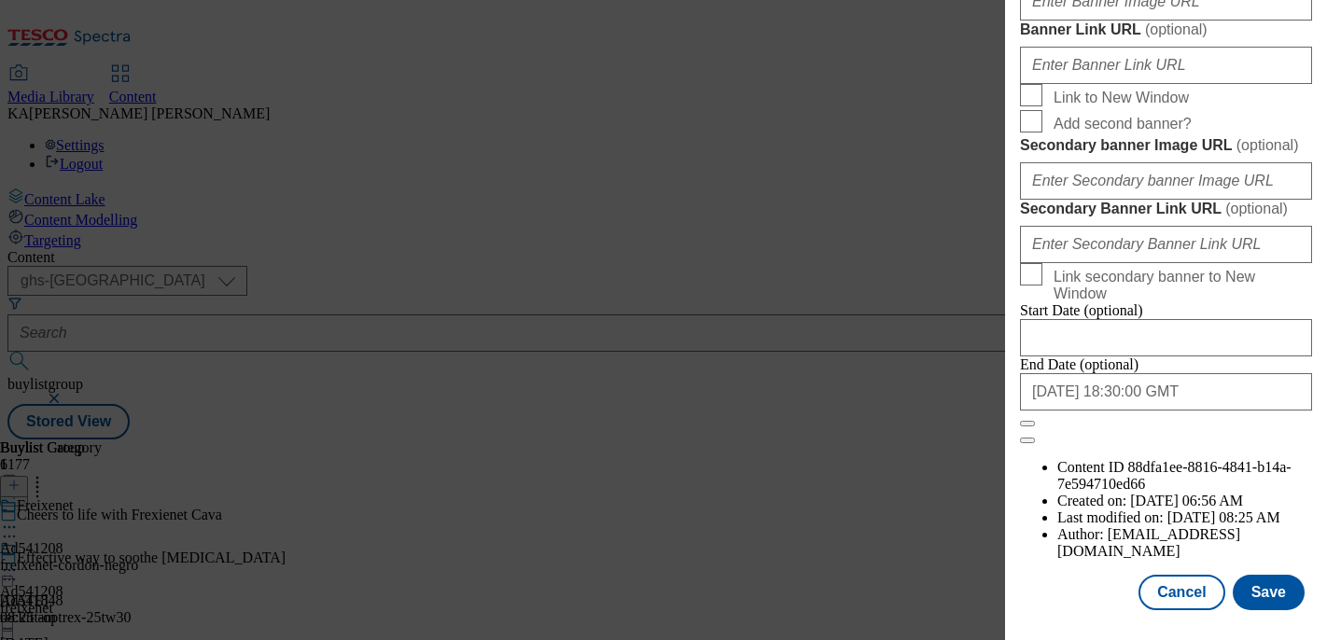
click at [1049, 21] on input "Banner Image URL ( optional )" at bounding box center [1166, 1] width 292 height 37
paste input "[URL][DOMAIN_NAME]"
type input "[URL][DOMAIN_NAME]"
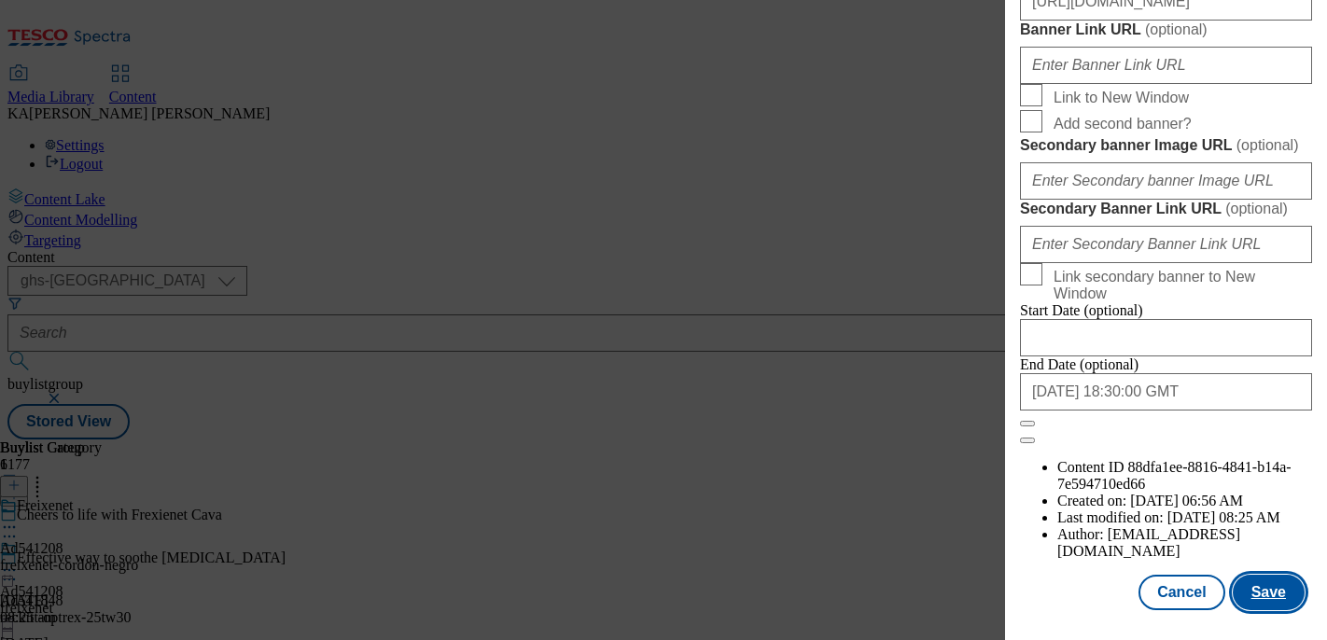
click at [1264, 605] on button "Save" at bounding box center [1269, 592] width 72 height 35
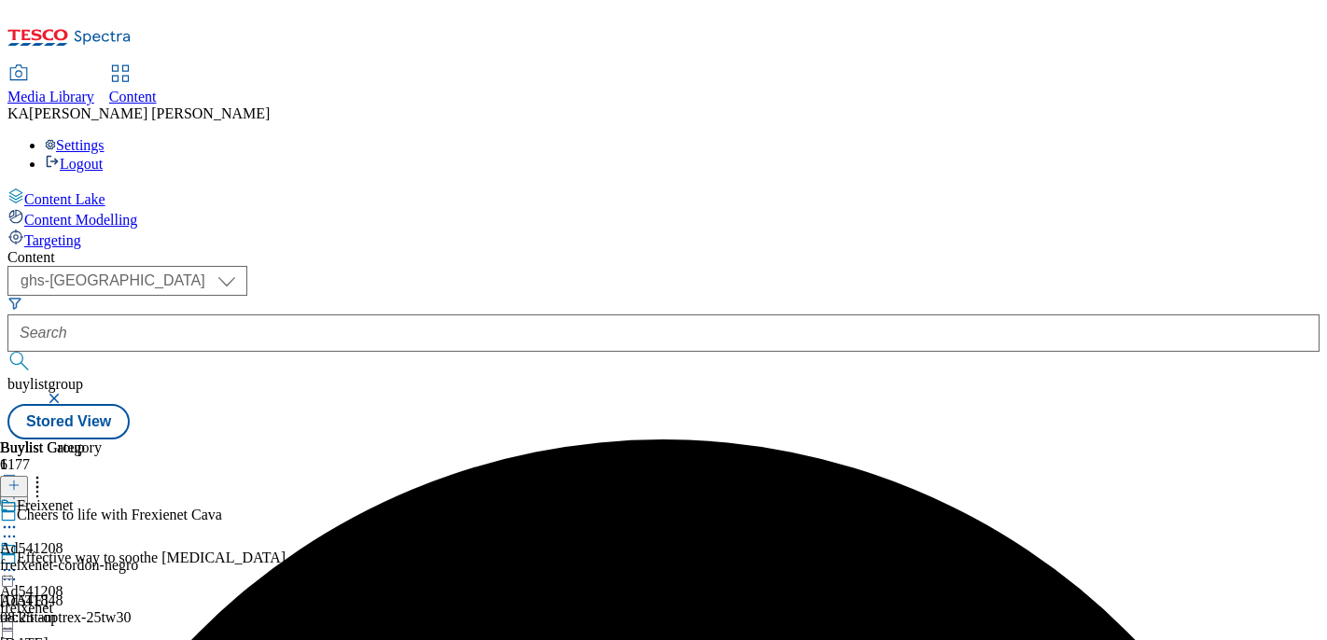
click at [19, 561] on icon at bounding box center [9, 570] width 19 height 19
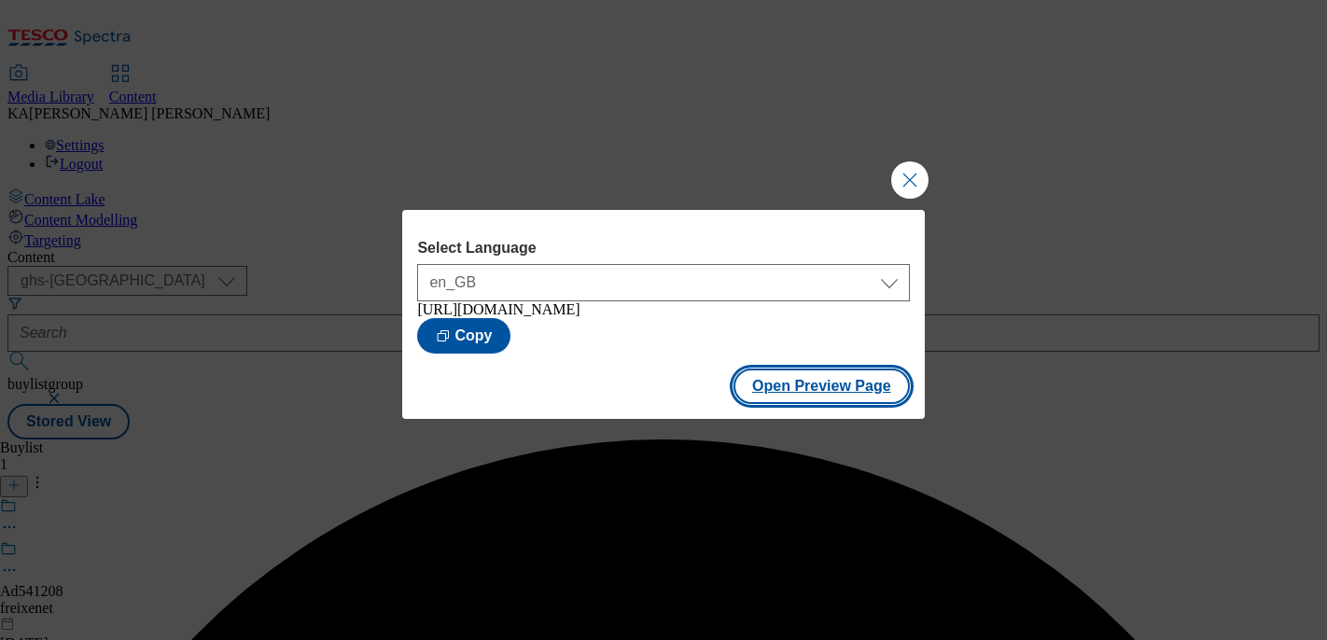
click at [788, 390] on button "Open Preview Page" at bounding box center [822, 386] width 176 height 35
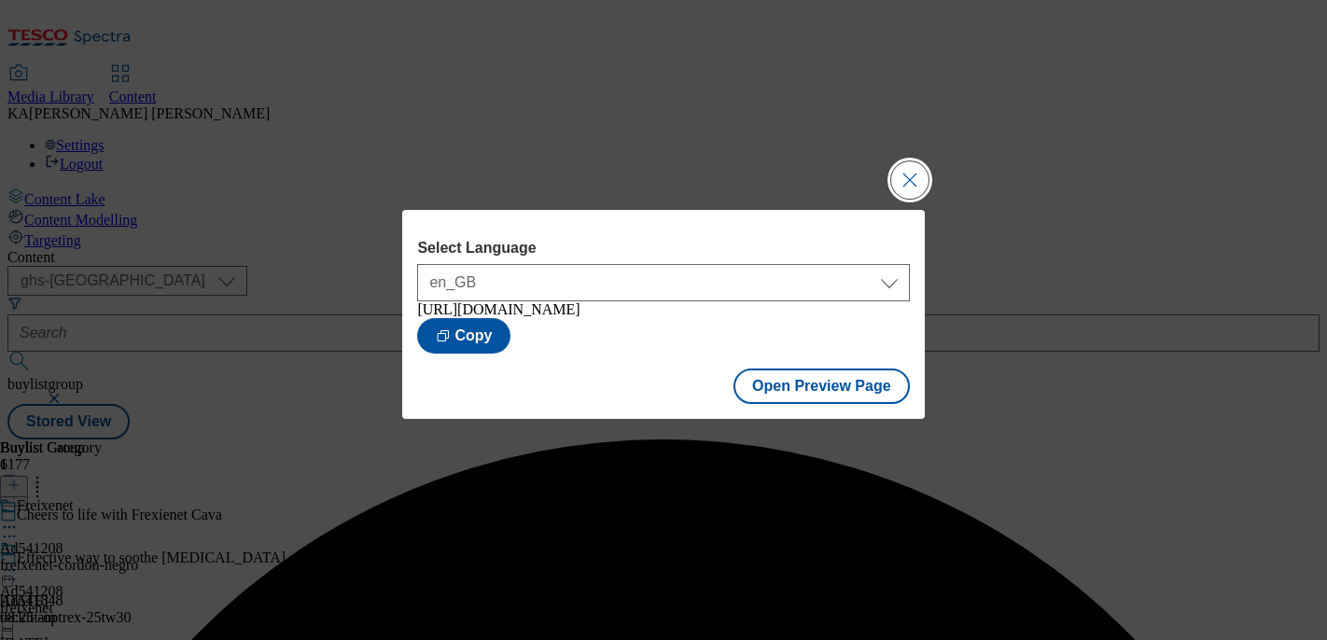
click at [904, 168] on button "Close Modal" at bounding box center [909, 179] width 37 height 37
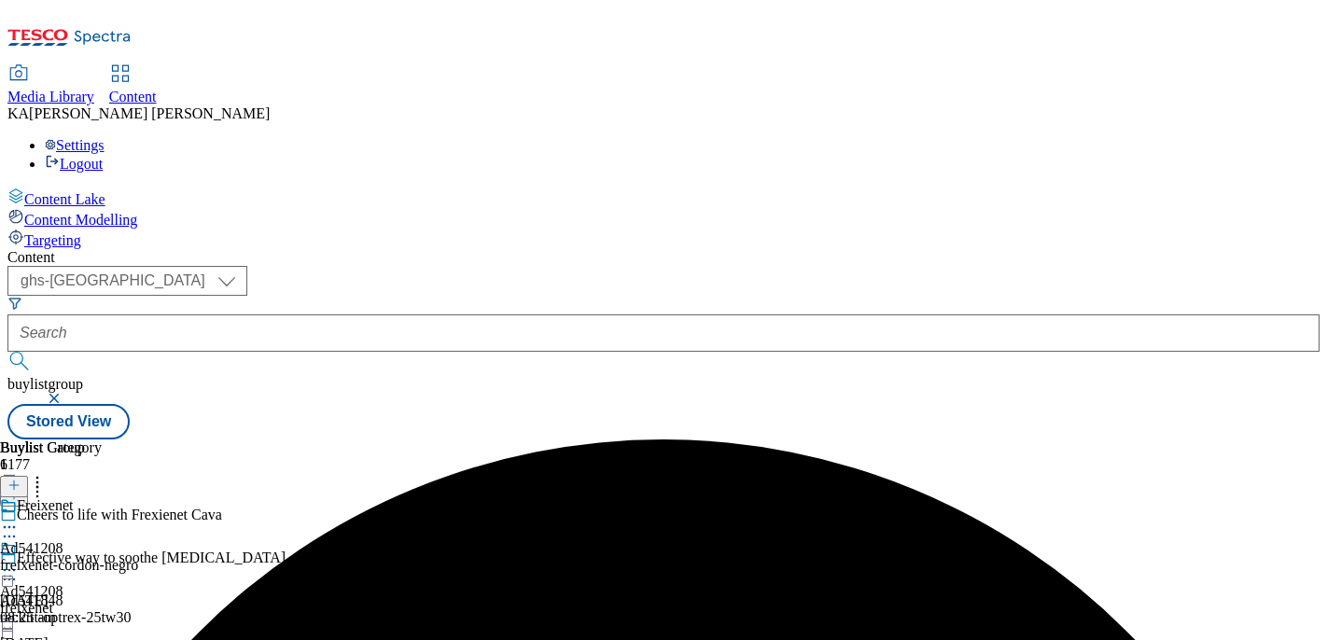
click at [19, 561] on icon at bounding box center [9, 570] width 19 height 19
